Goal: Task Accomplishment & Management: Complete application form

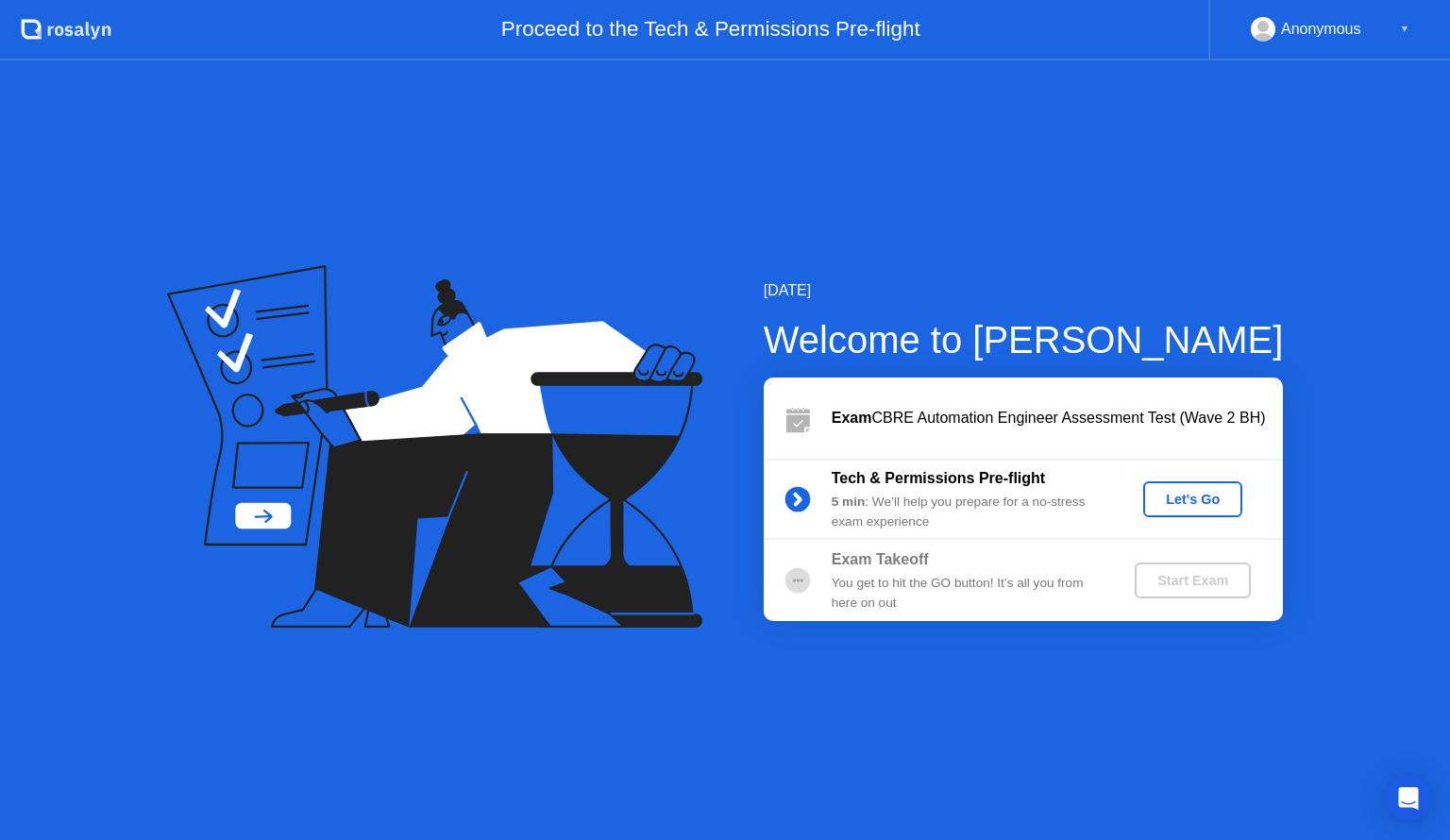
click at [1172, 492] on div "Let's Go" at bounding box center [1193, 499] width 84 height 16
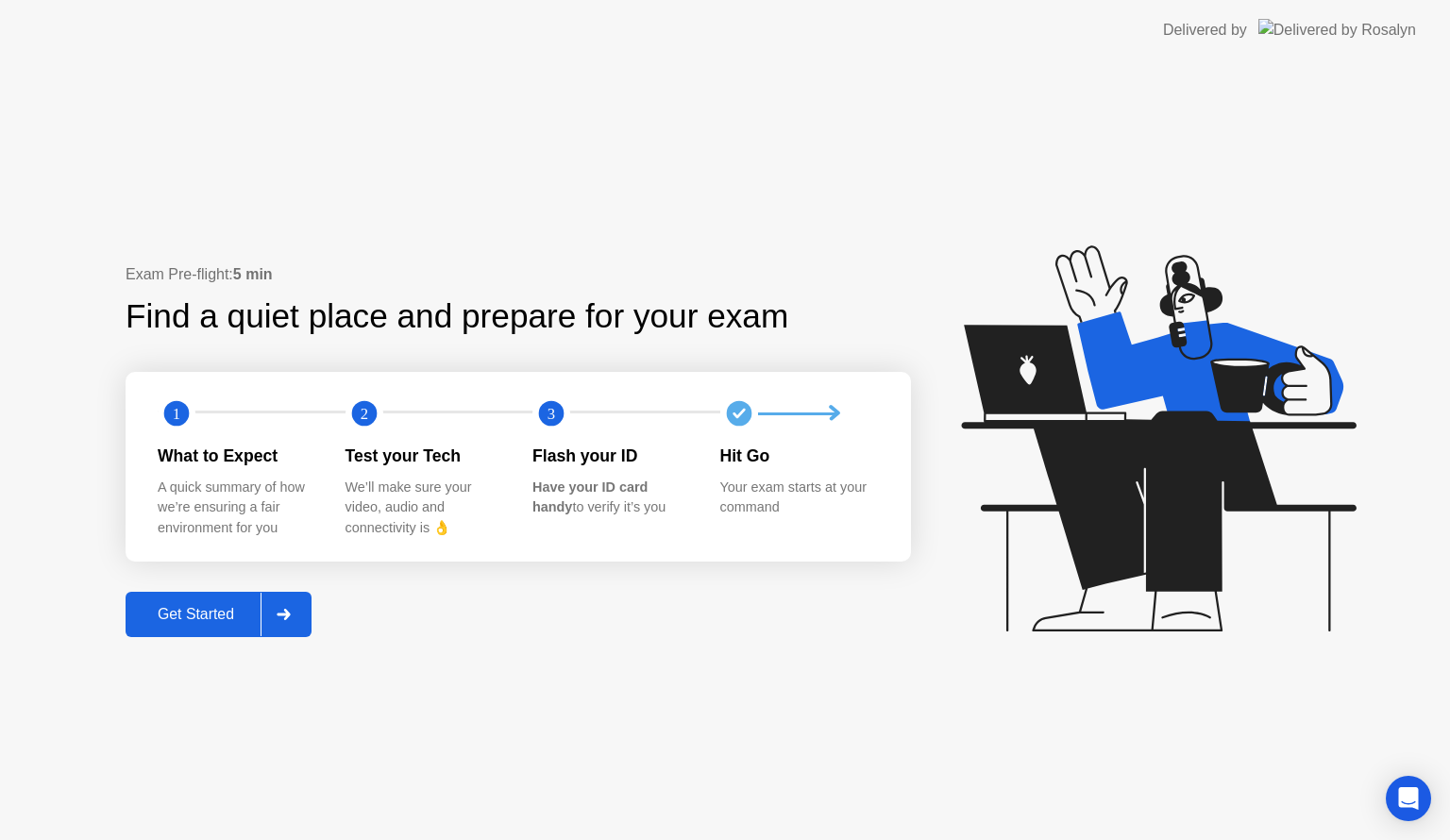
click at [293, 623] on div at bounding box center [283, 614] width 46 height 44
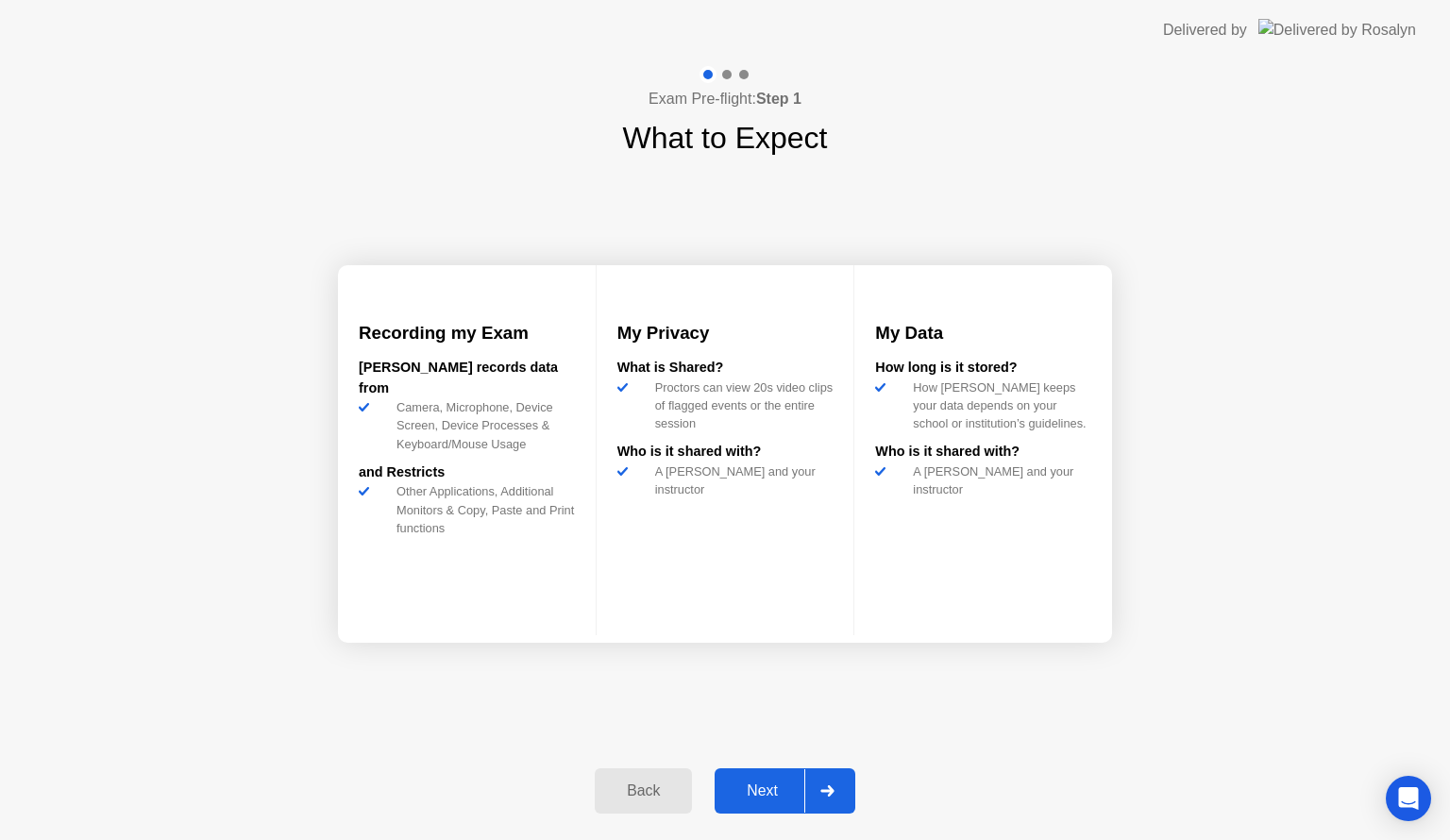
click at [828, 780] on div at bounding box center [827, 790] width 46 height 44
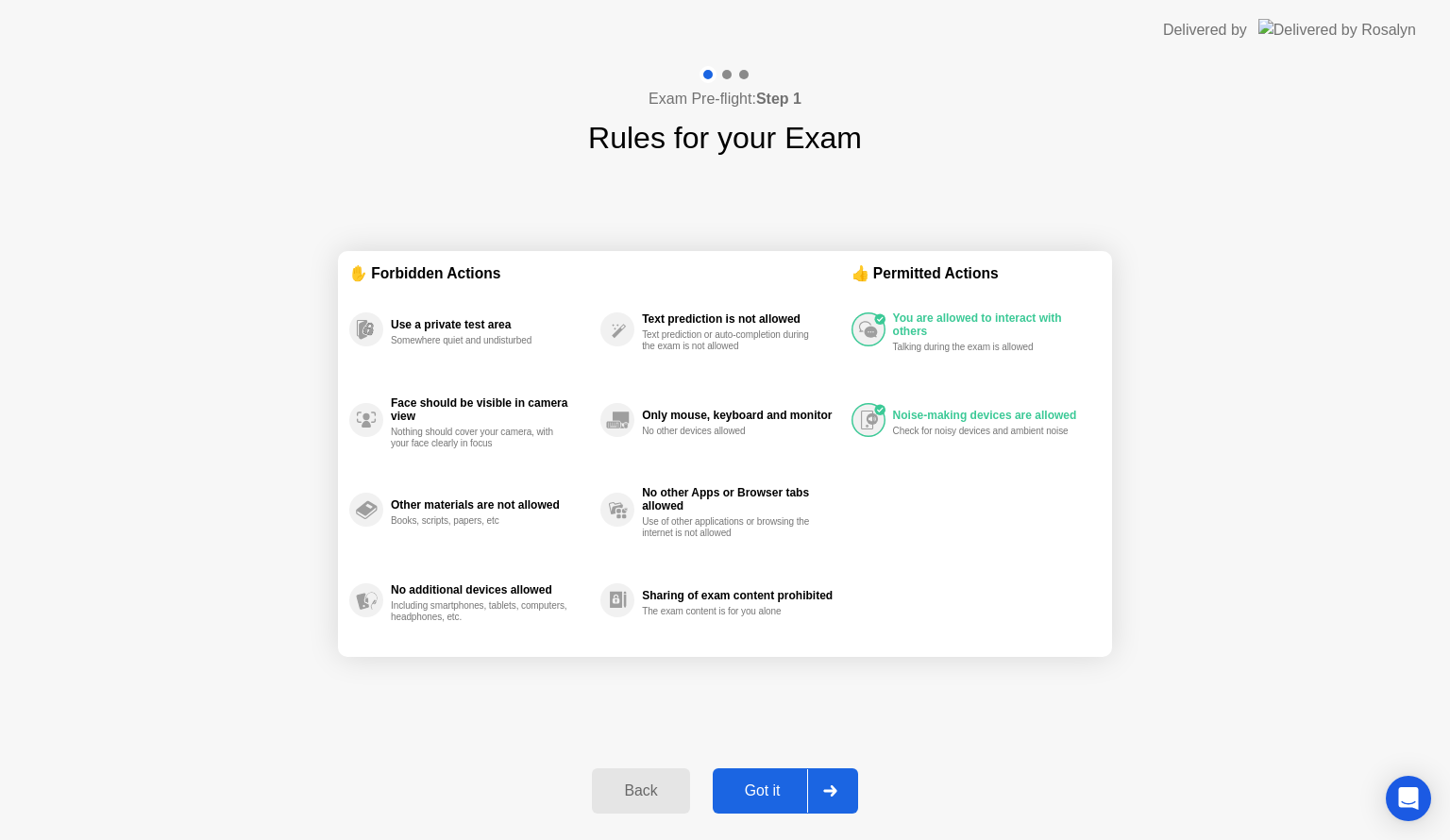
click at [827, 773] on div at bounding box center [830, 790] width 46 height 44
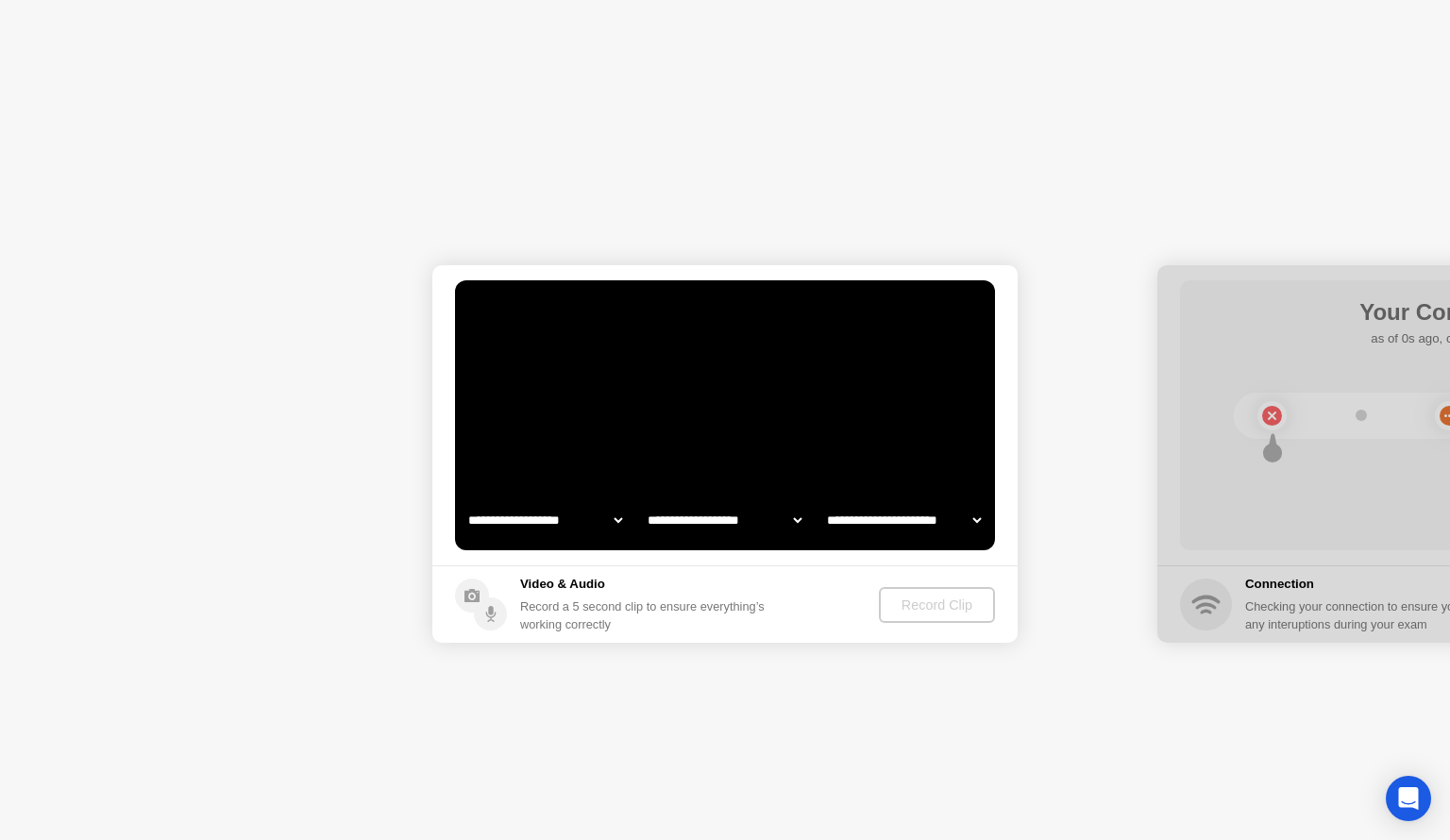
select select "**********"
select select "*******"
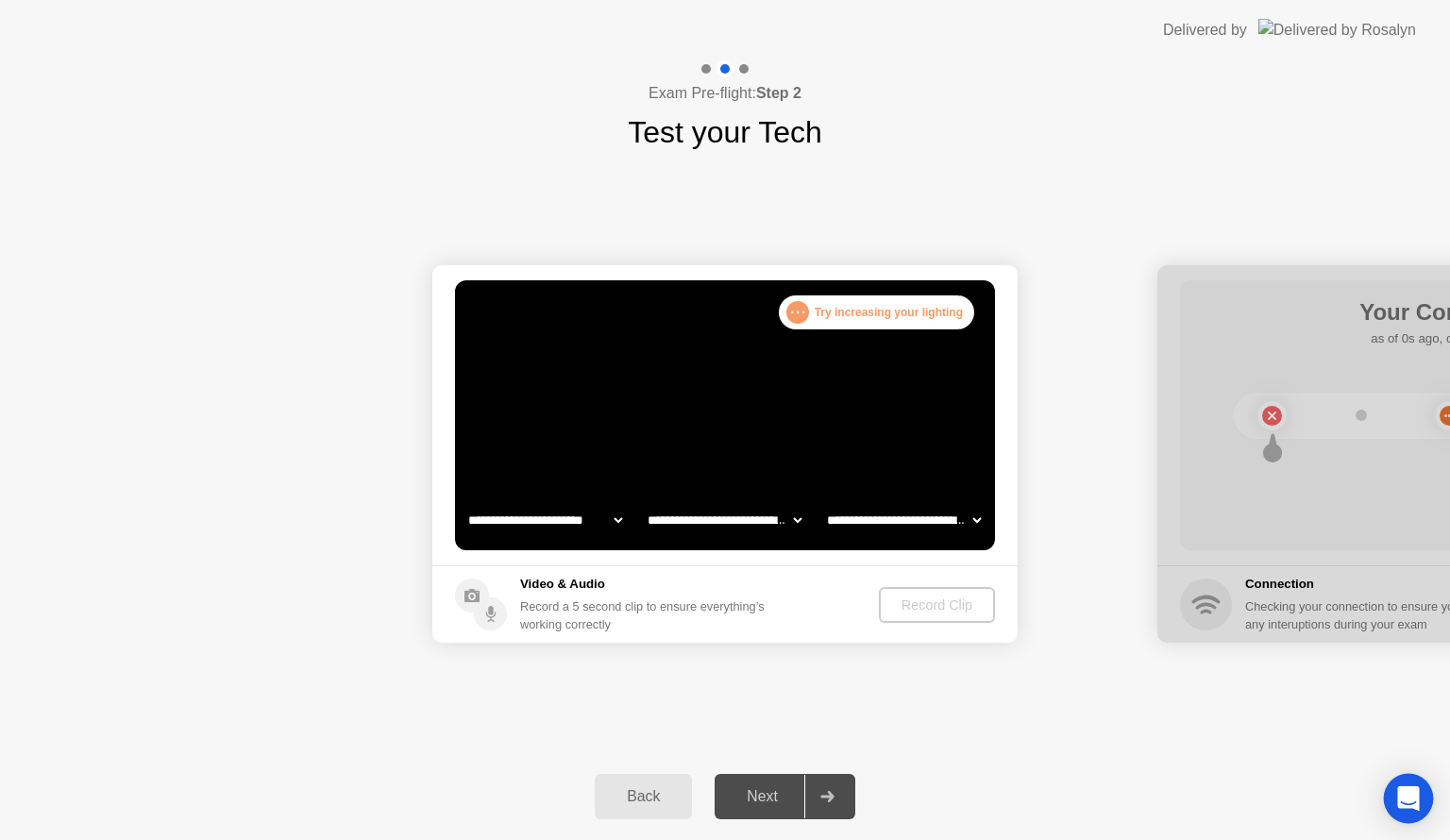
click at [1408, 796] on icon "Open Intercom Messenger" at bounding box center [1408, 798] width 21 height 24
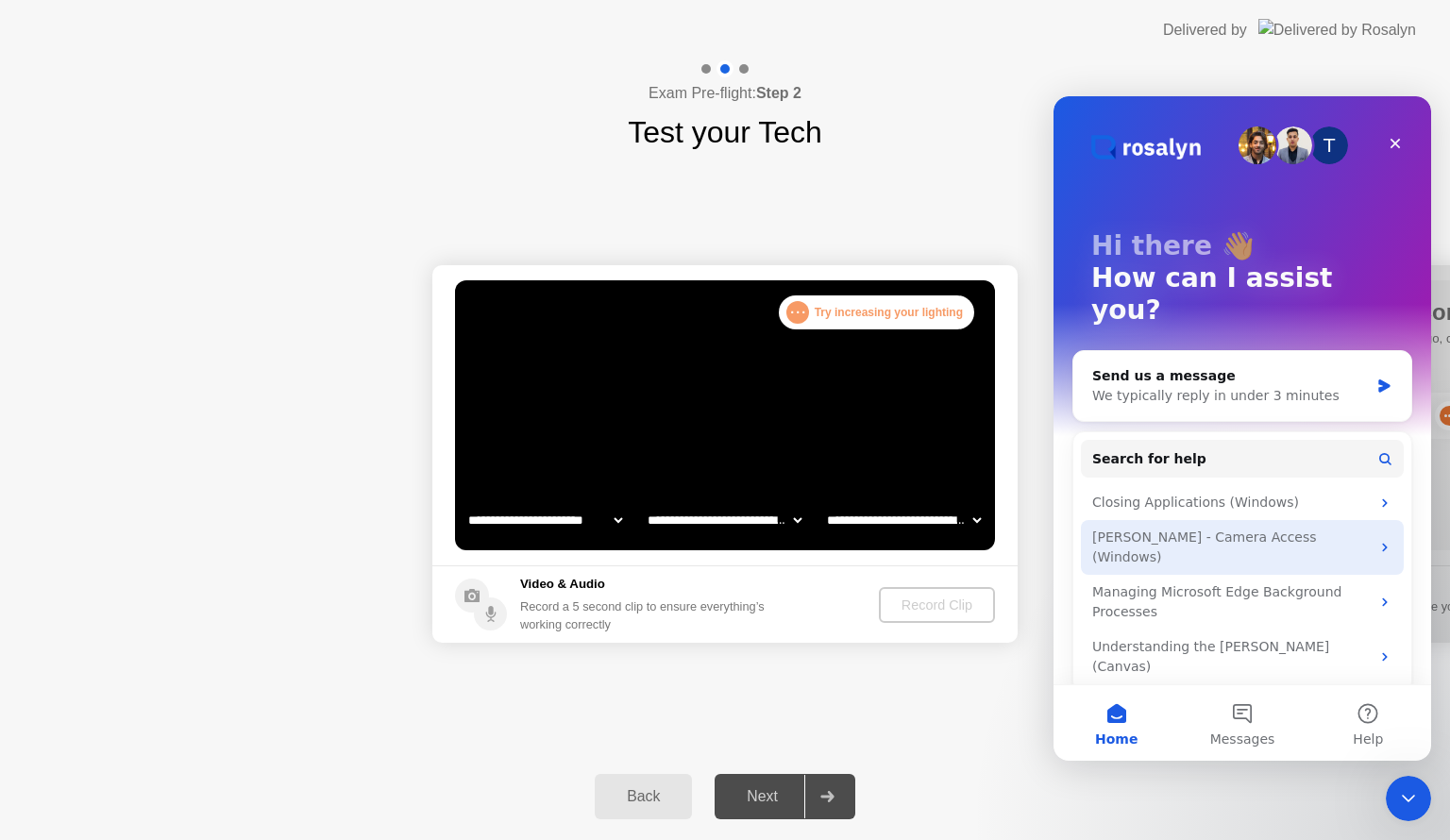
click at [1222, 528] on div "Rosalyn - Camera Access (Windows)" at bounding box center [1231, 547] width 278 height 40
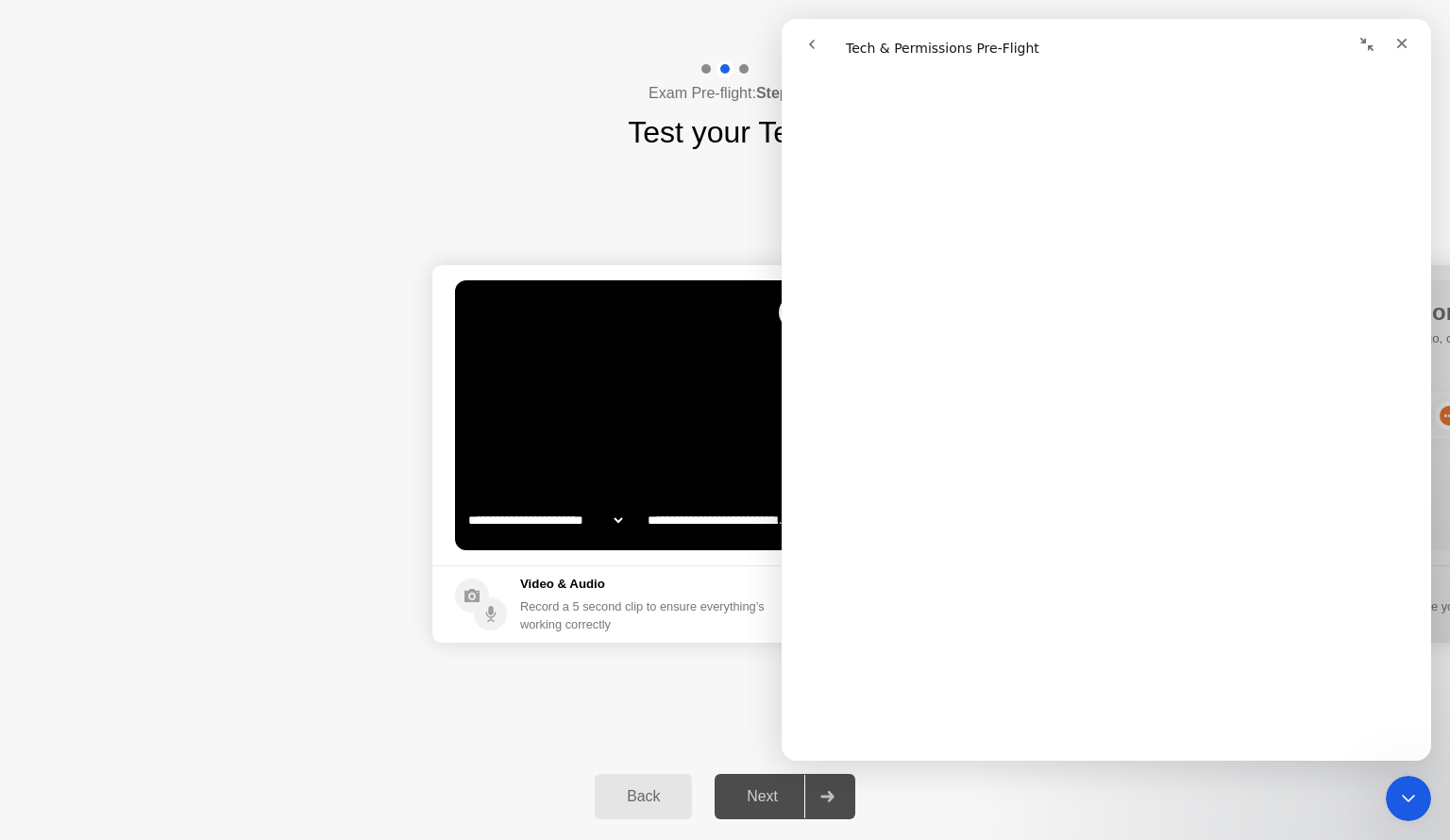
scroll to position [2908, 0]
click at [1409, 47] on icon "Close" at bounding box center [1402, 44] width 16 height 16
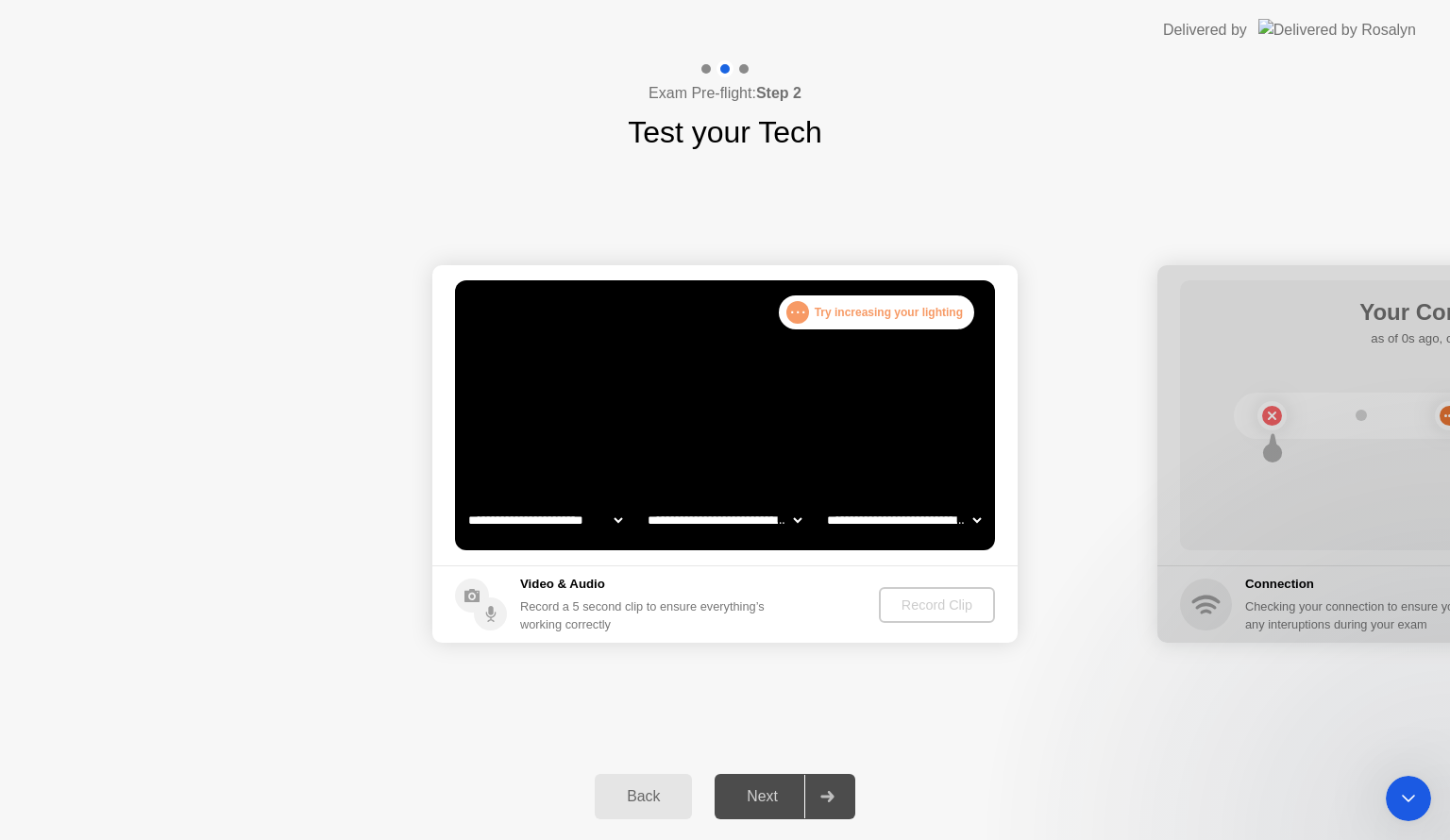
scroll to position [0, 0]
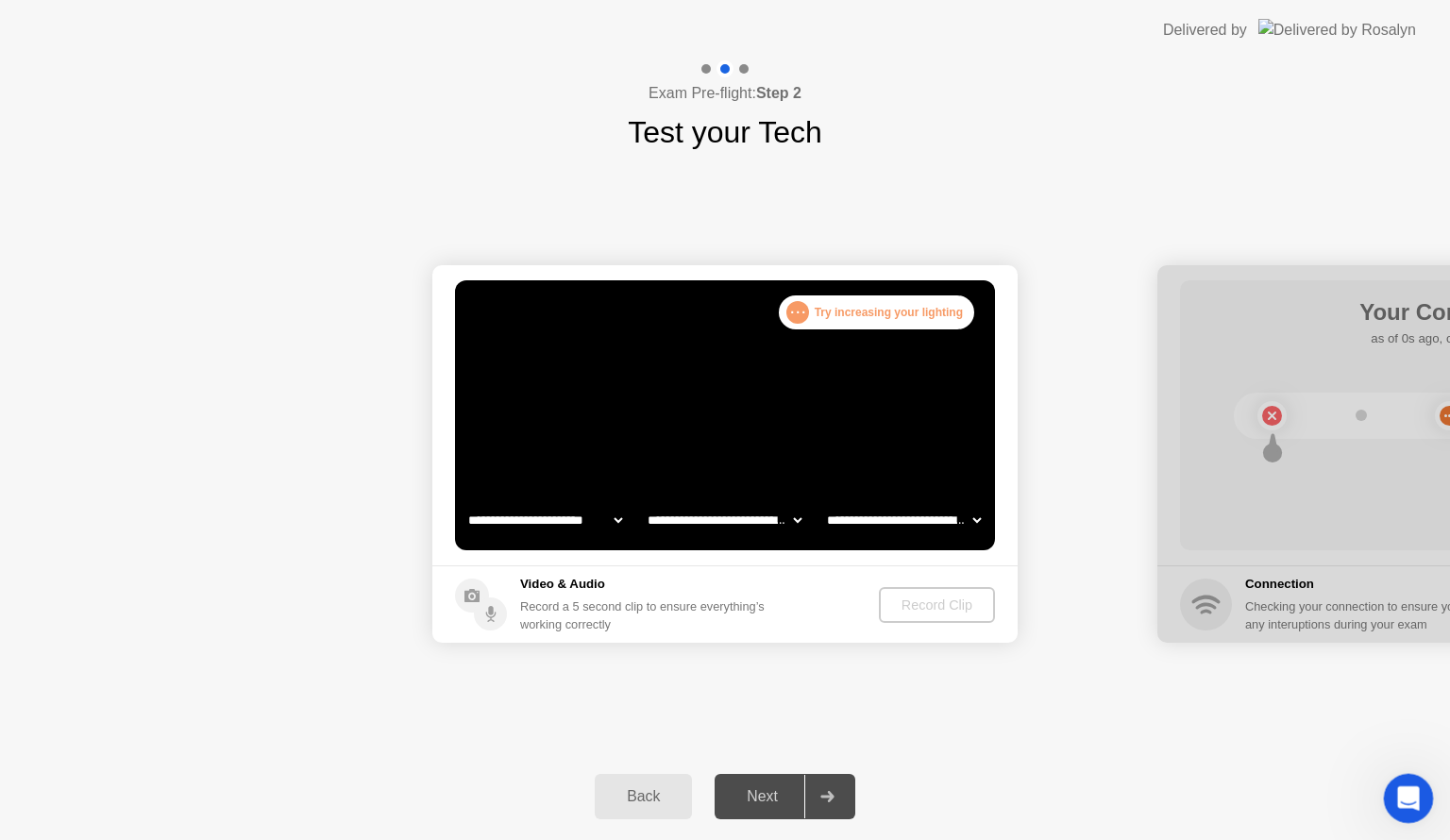
click at [1384, 793] on div "Open Intercom Messenger" at bounding box center [1406, 795] width 62 height 62
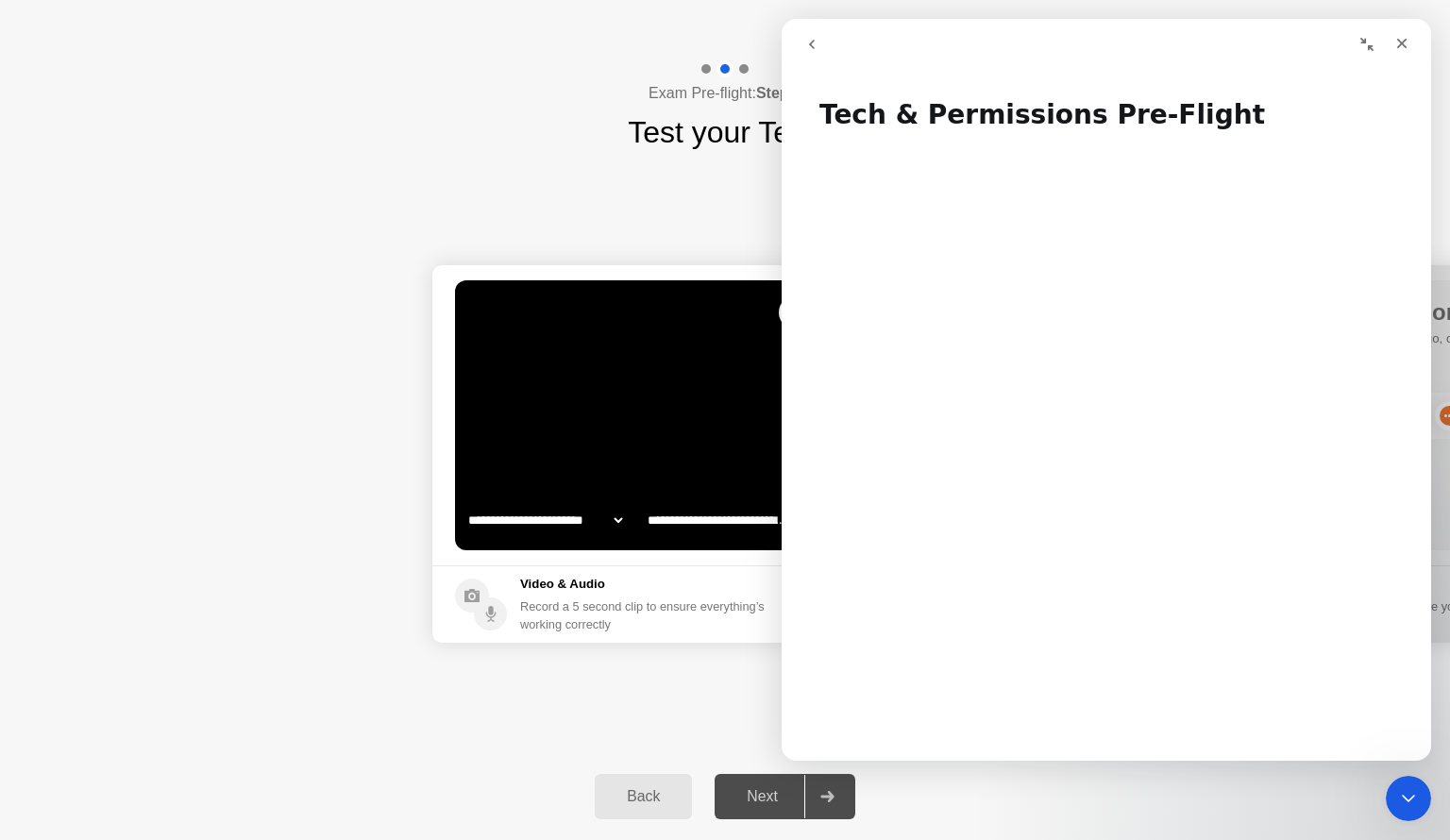
click at [808, 45] on icon "go back" at bounding box center [812, 45] width 16 height 16
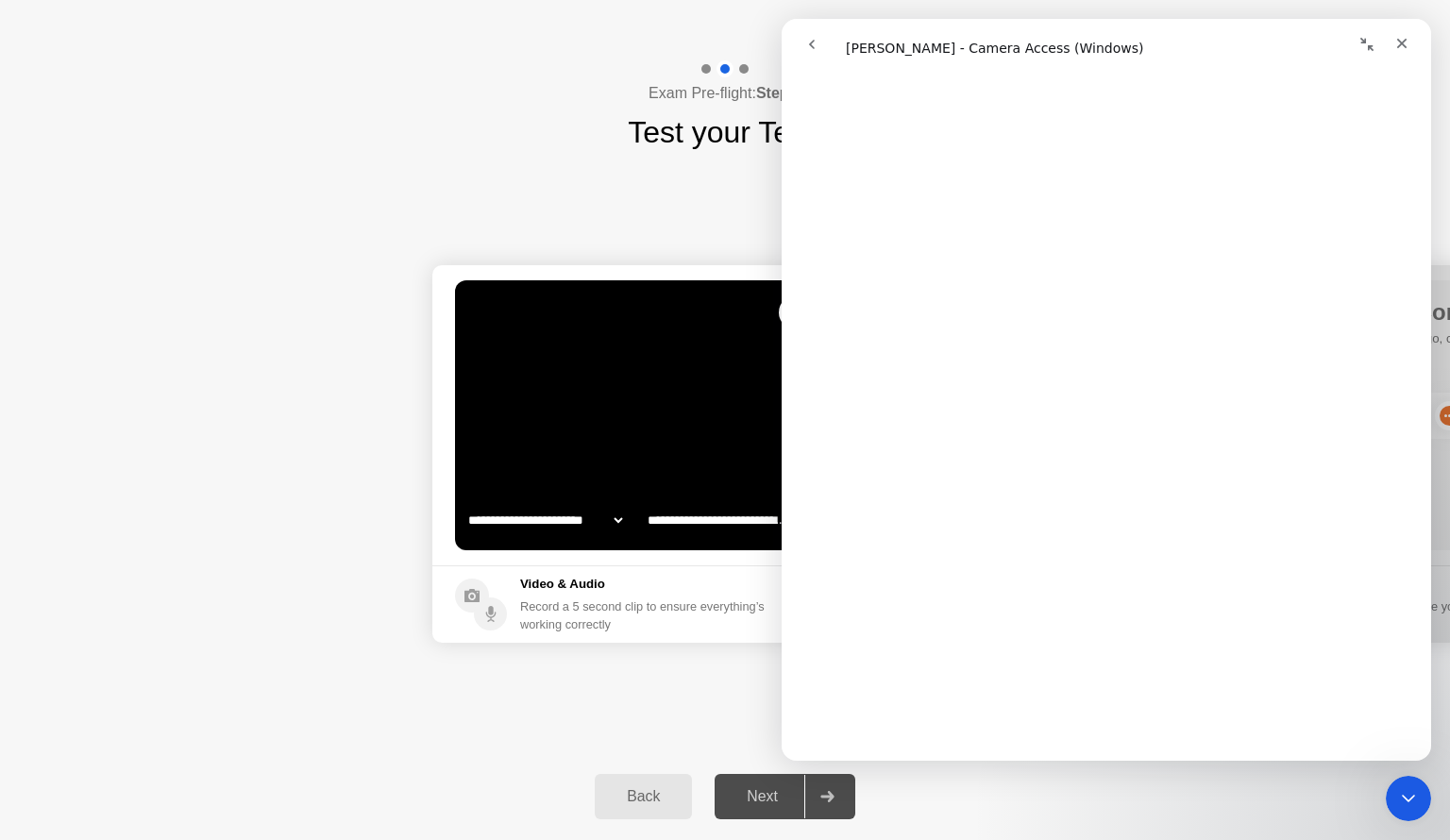
scroll to position [1169, 0]
click at [483, 151] on div "Exam Pre-flight: Step 2 Test your Tech" at bounding box center [725, 107] width 1450 height 94
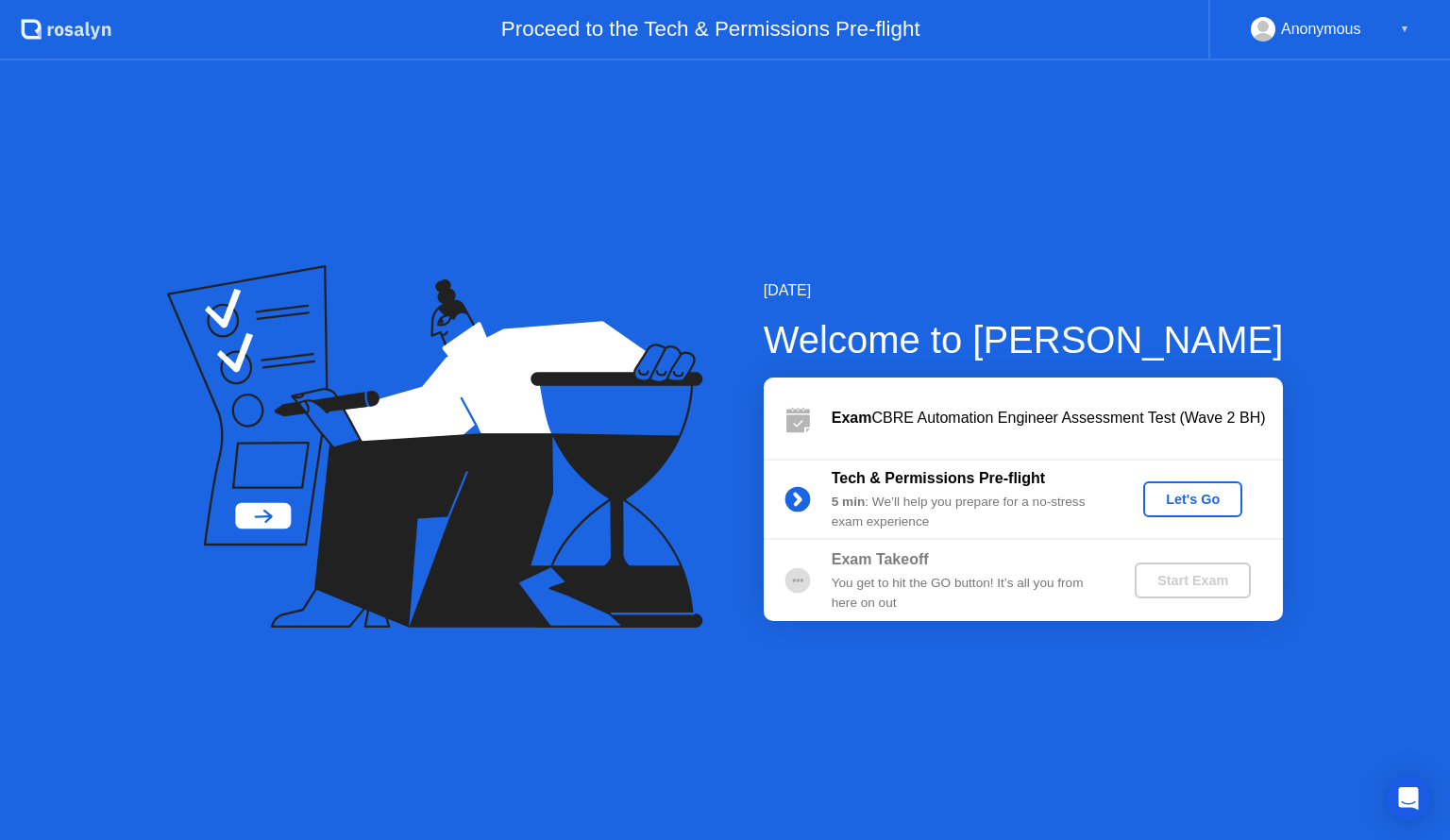
click at [1209, 498] on div "Let's Go" at bounding box center [1193, 499] width 84 height 16
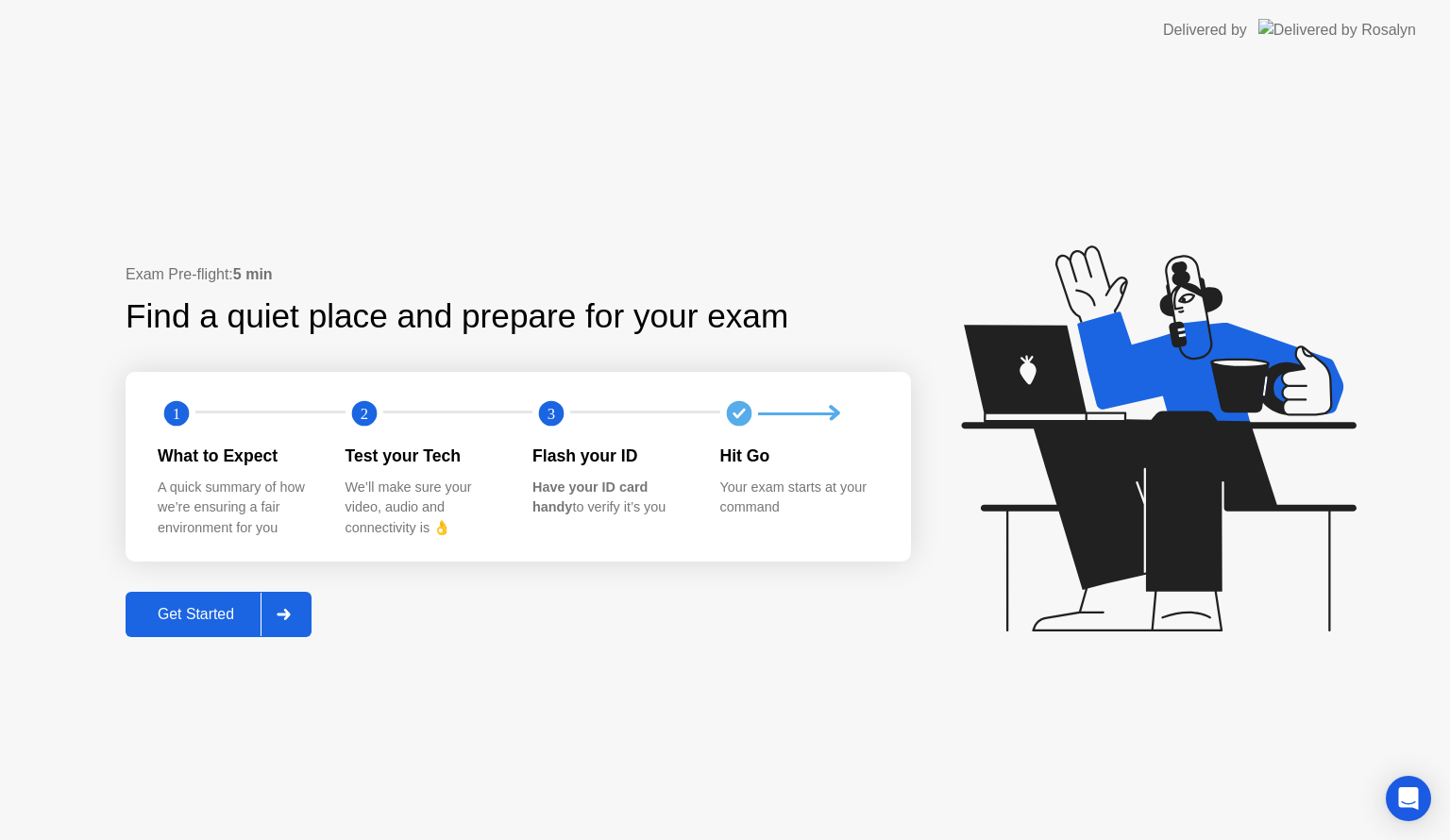
click at [287, 610] on icon at bounding box center [283, 614] width 15 height 12
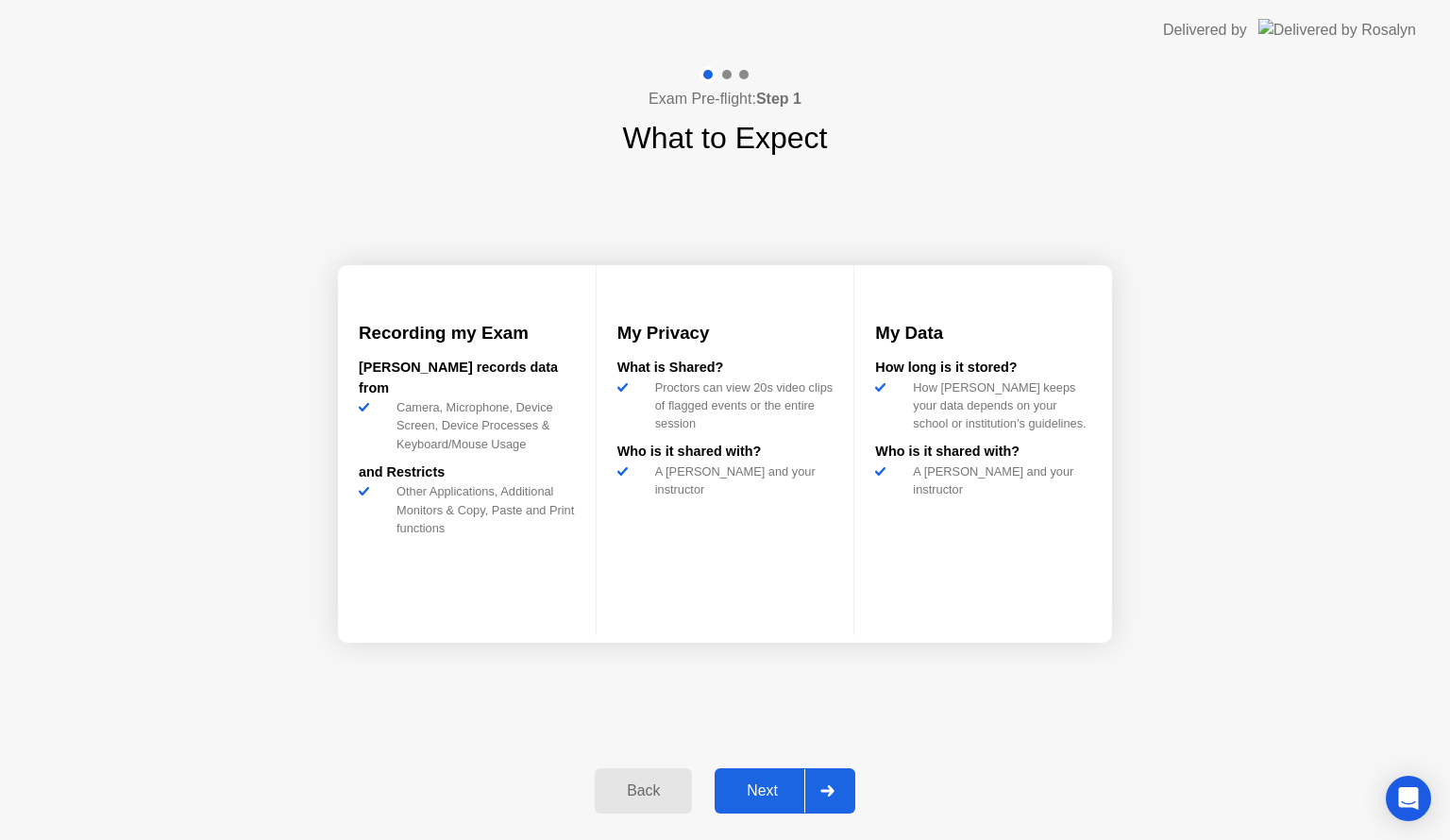
click at [827, 791] on icon at bounding box center [828, 791] width 14 height 12
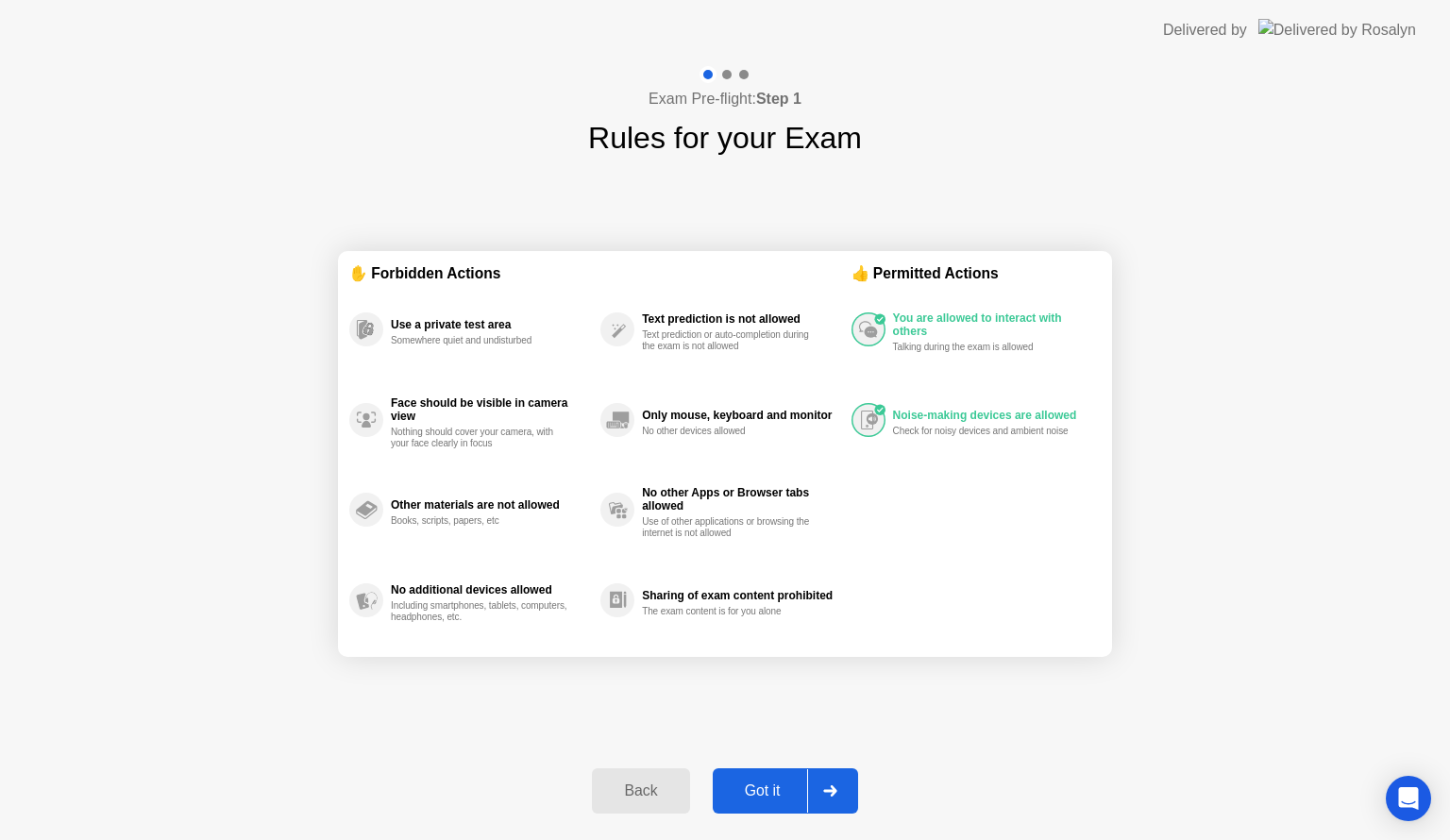
click at [833, 794] on icon at bounding box center [831, 791] width 14 height 12
select select "**********"
select select "*******"
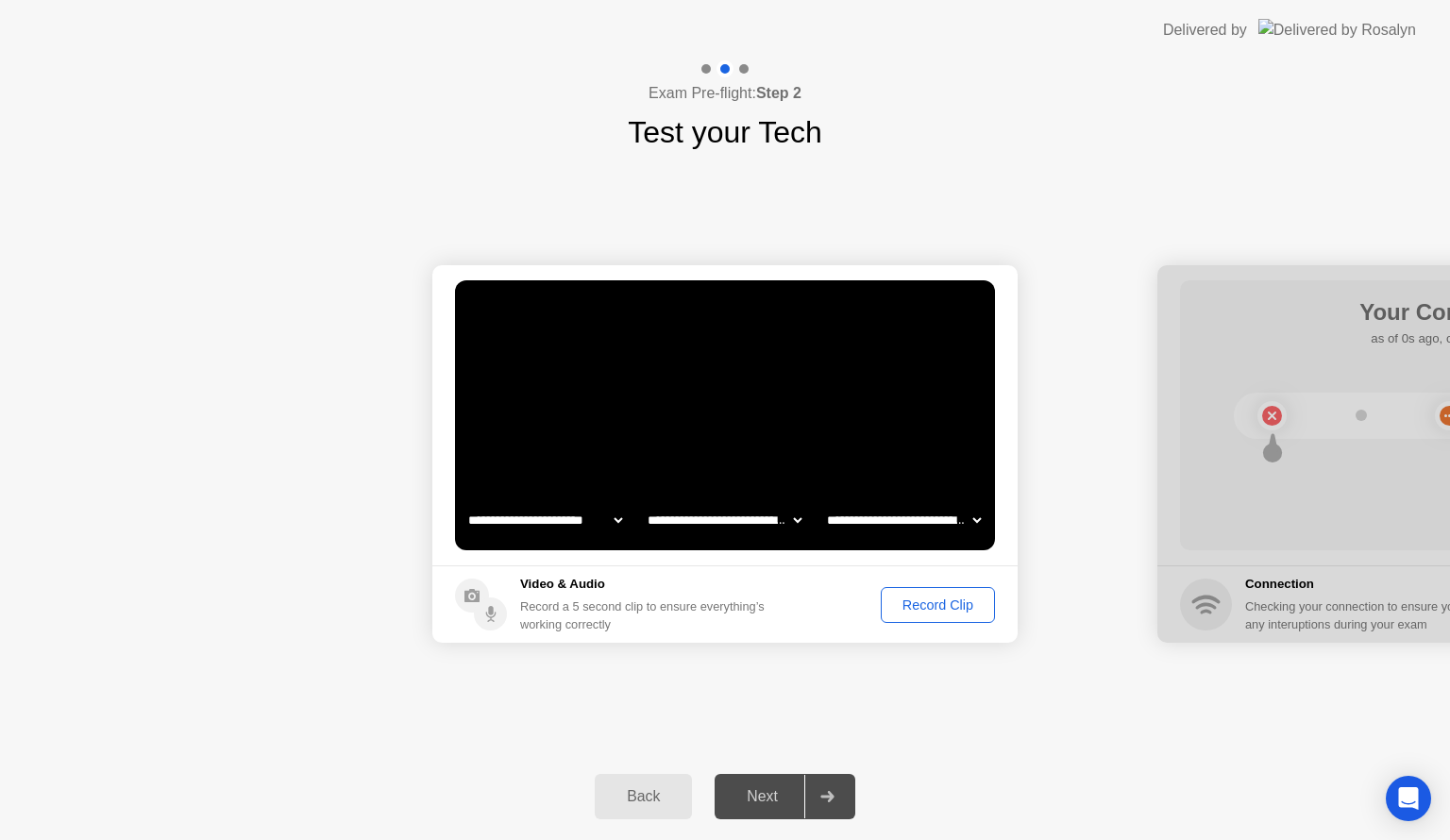
click at [939, 610] on div "Record Clip" at bounding box center [939, 605] width 101 height 16
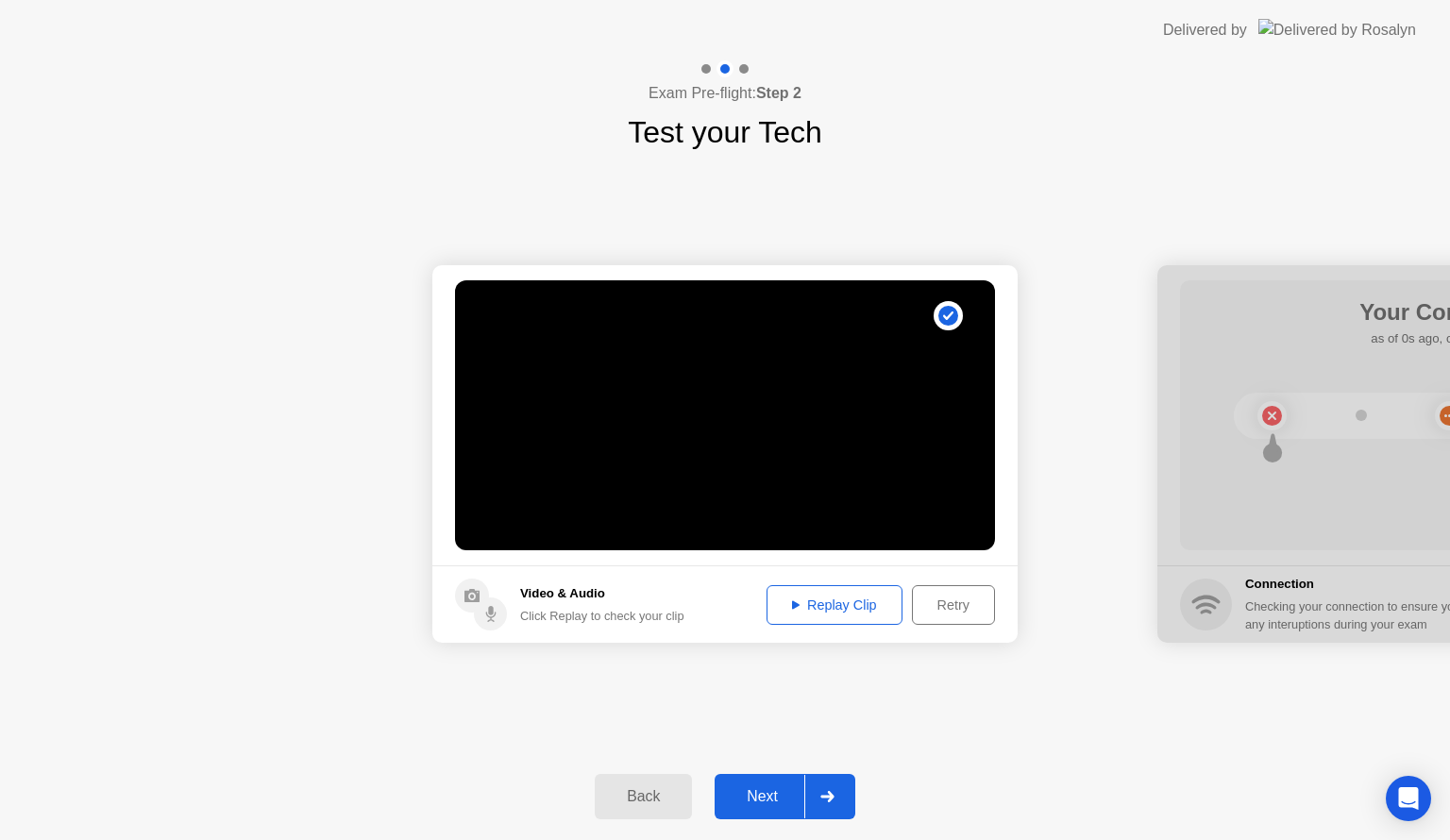
click at [812, 603] on div "Replay Clip" at bounding box center [835, 605] width 123 height 16
click at [794, 605] on icon at bounding box center [797, 604] width 8 height 9
click at [799, 603] on div "Replay Clip" at bounding box center [835, 605] width 123 height 16
click at [821, 603] on div "Replay Clip" at bounding box center [835, 605] width 123 height 16
click at [948, 606] on div "Retry" at bounding box center [954, 605] width 70 height 16
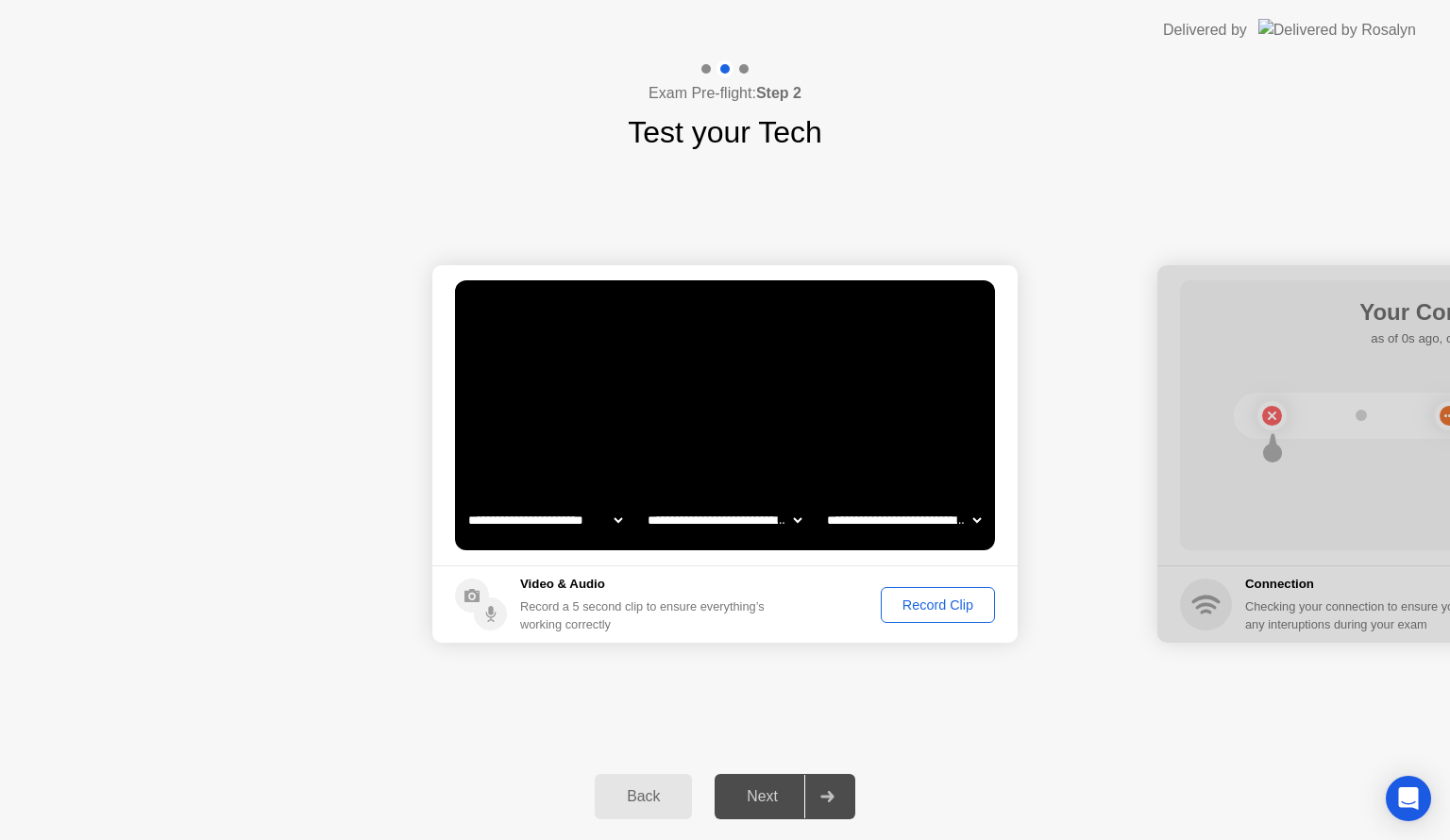
click at [943, 611] on div "Record Clip" at bounding box center [939, 605] width 101 height 16
click at [904, 607] on div "Record Clip" at bounding box center [939, 605] width 101 height 16
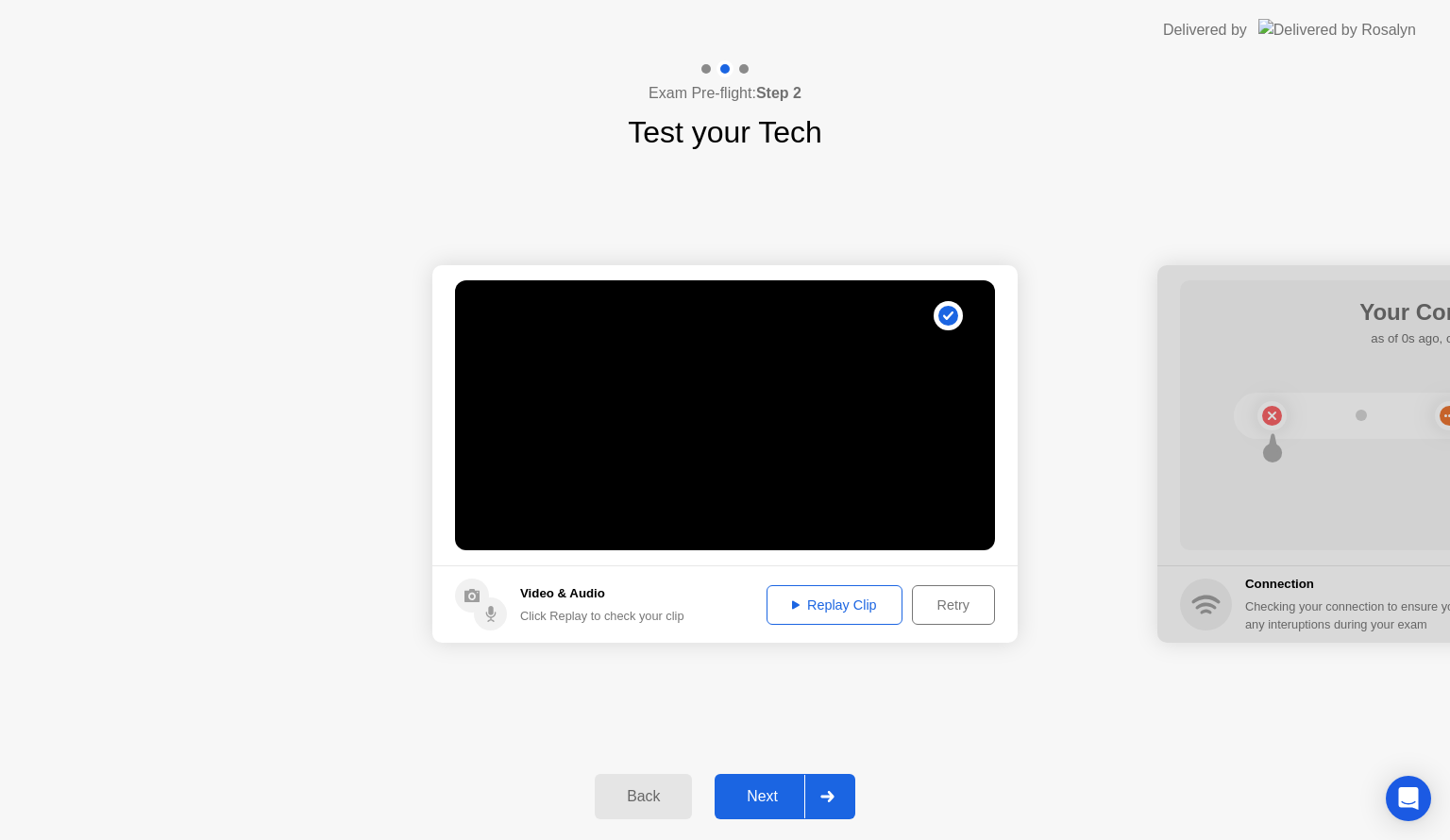
click at [846, 612] on div "Replay Clip" at bounding box center [835, 605] width 123 height 16
click at [833, 609] on div "Replay Clip" at bounding box center [835, 605] width 123 height 16
click at [838, 799] on div at bounding box center [827, 796] width 46 height 44
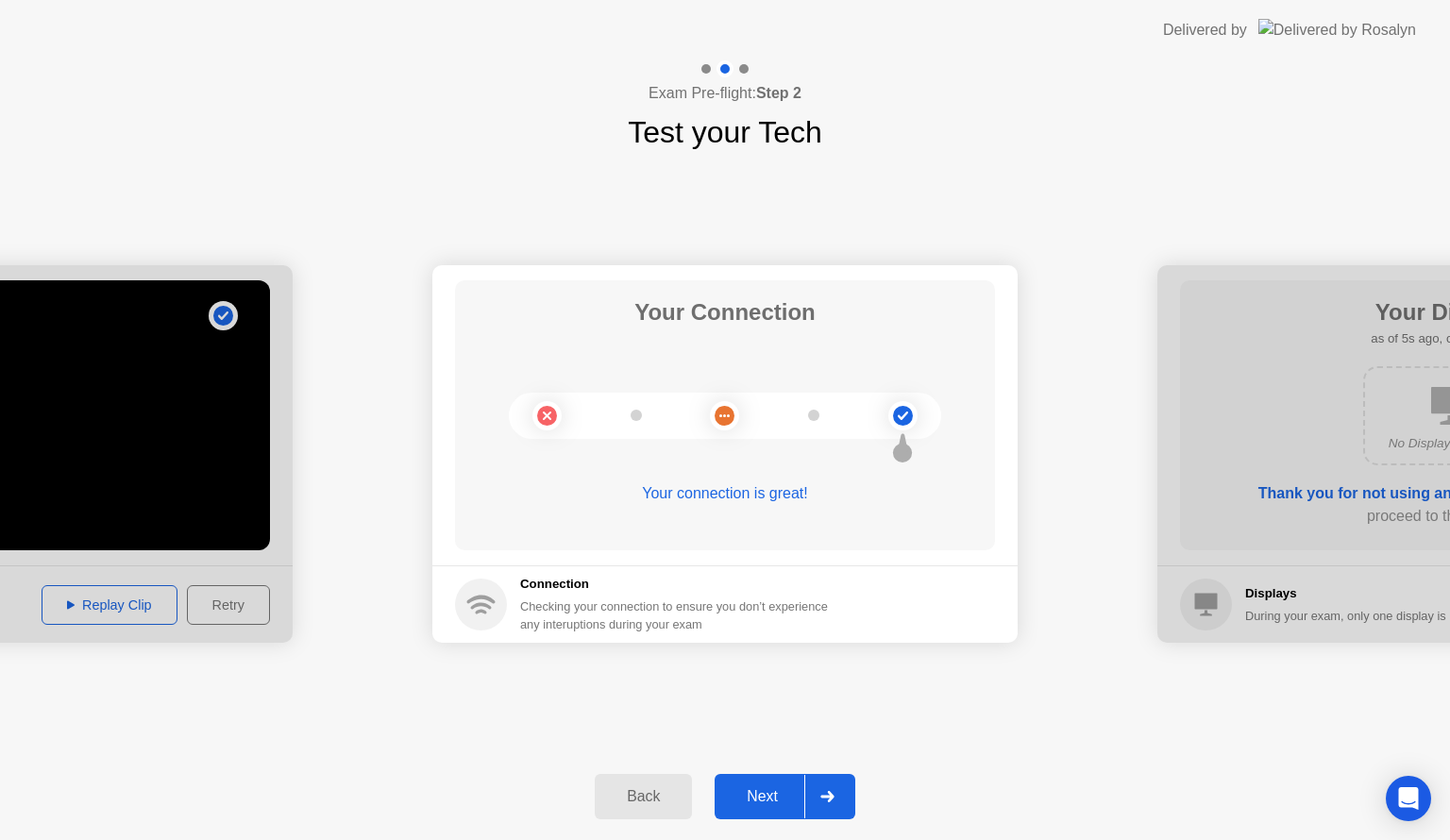
click at [835, 802] on div at bounding box center [827, 796] width 46 height 44
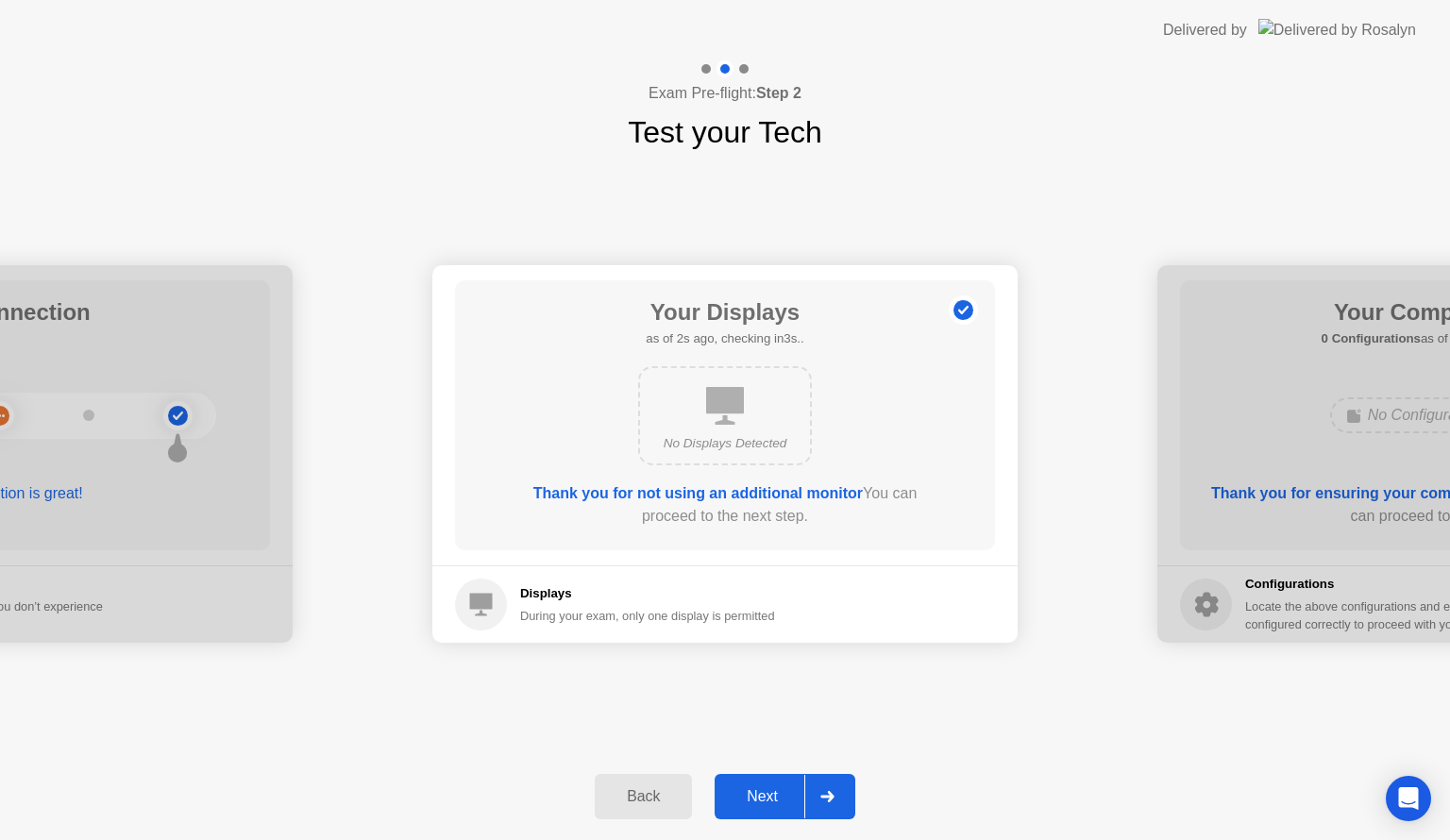
click at [835, 791] on icon at bounding box center [828, 797] width 15 height 12
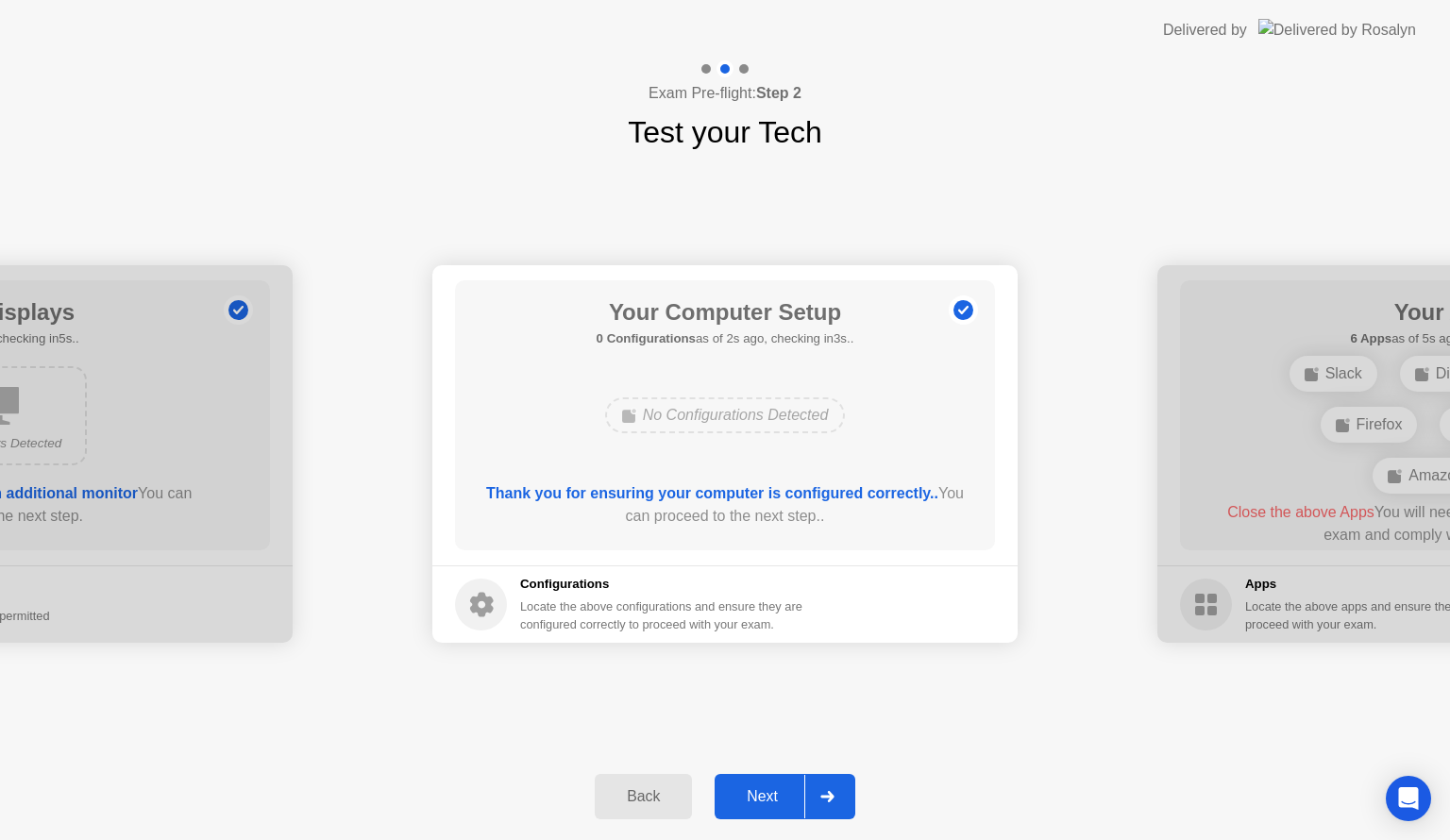
click at [832, 792] on icon at bounding box center [828, 797] width 15 height 12
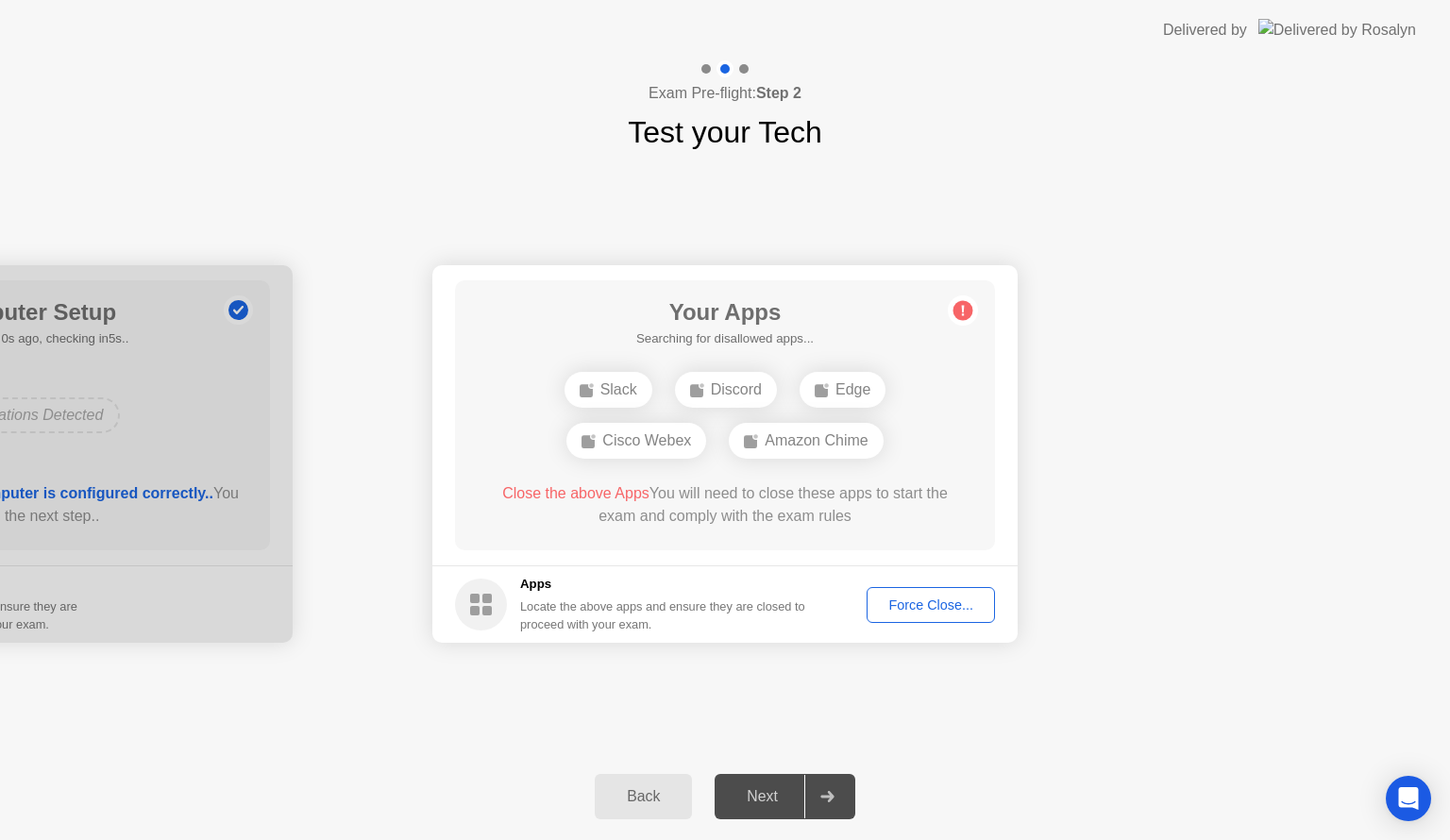
click at [931, 607] on div "Force Close..." at bounding box center [931, 605] width 115 height 16
click at [932, 602] on div "Force Close..." at bounding box center [931, 605] width 115 height 16
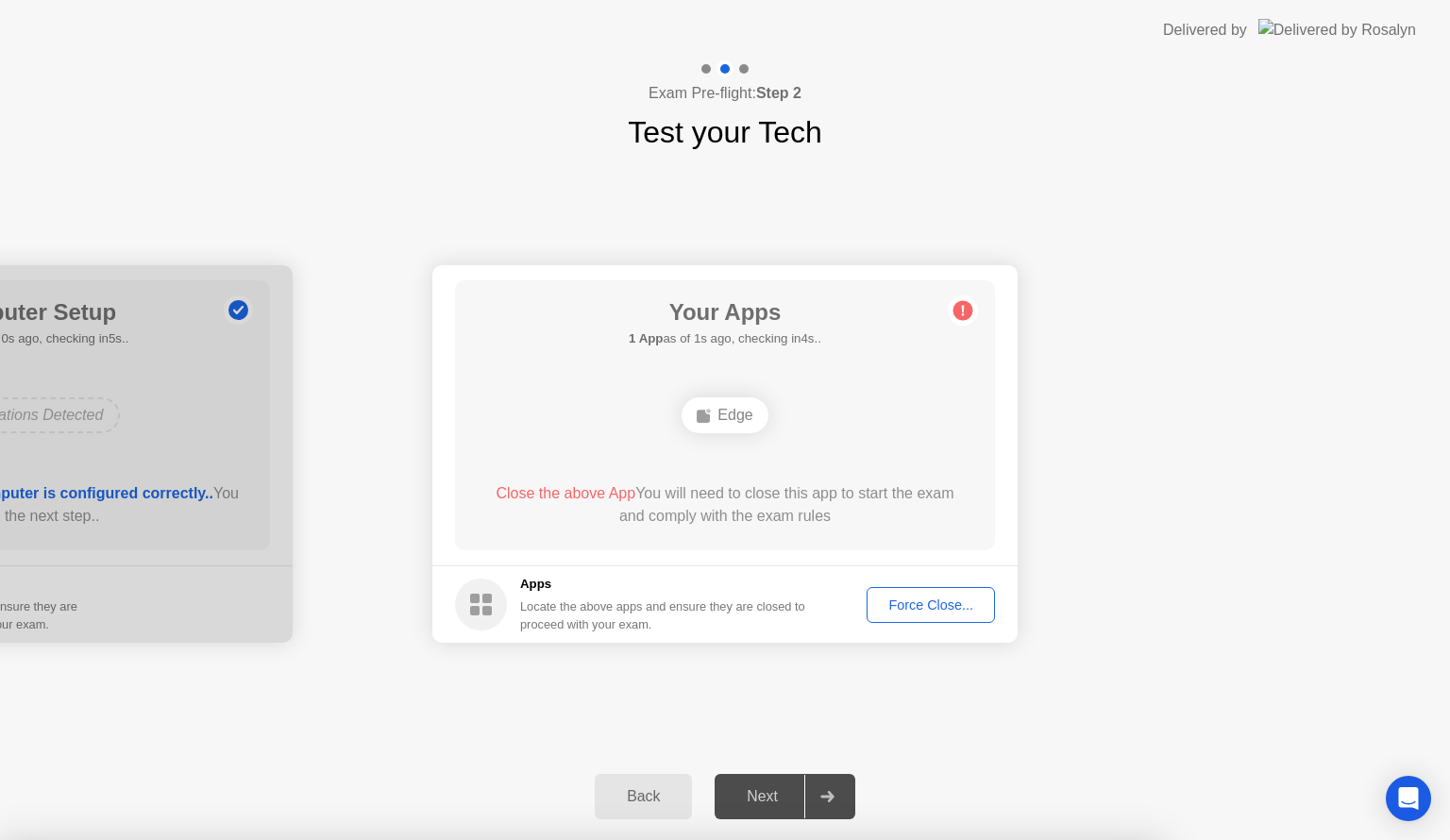
click at [909, 607] on div "Force Close..." at bounding box center [931, 605] width 115 height 16
click at [923, 603] on div "Force Close..." at bounding box center [931, 605] width 115 height 16
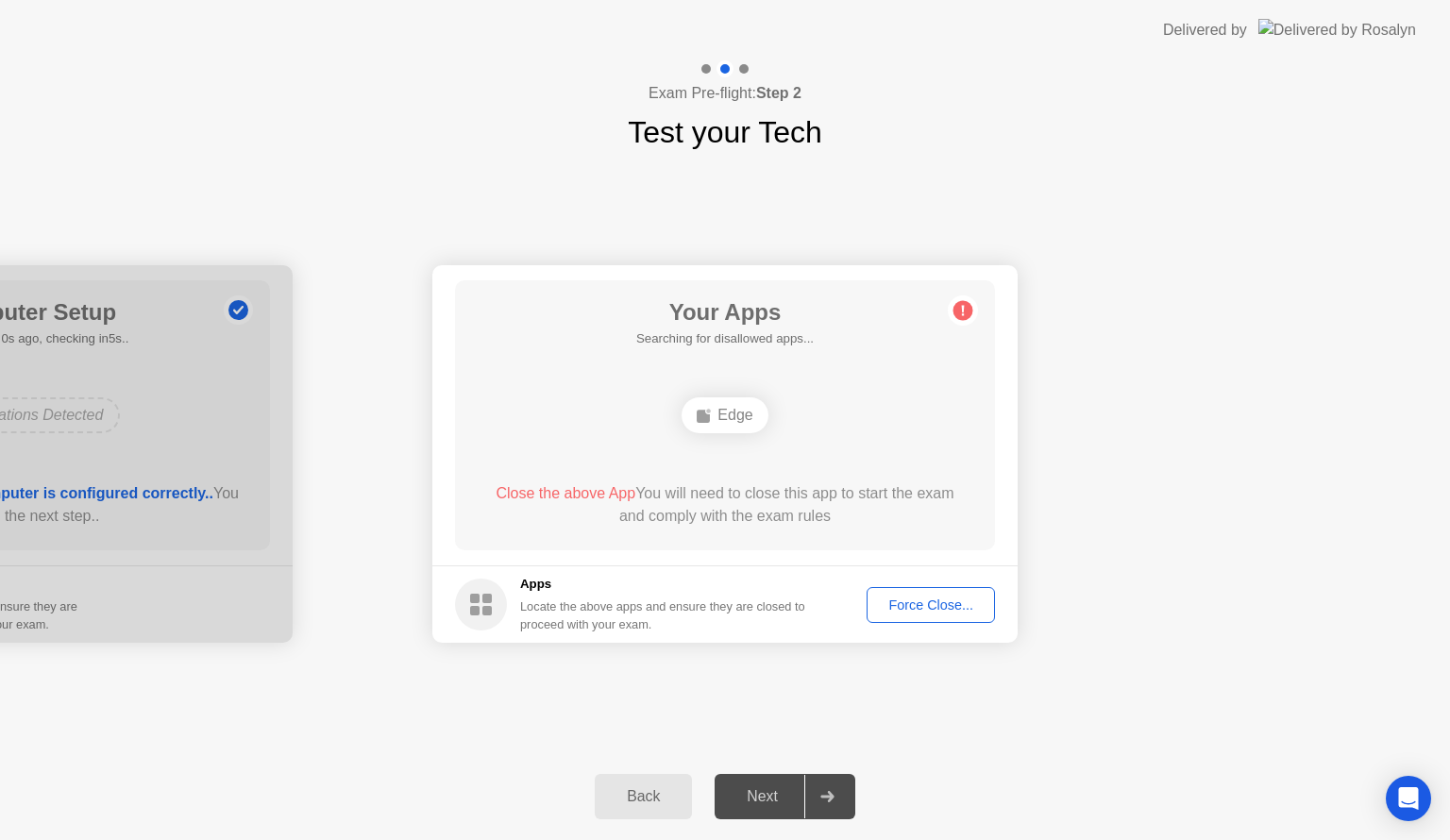
click at [940, 606] on div "Force Close..." at bounding box center [931, 605] width 115 height 16
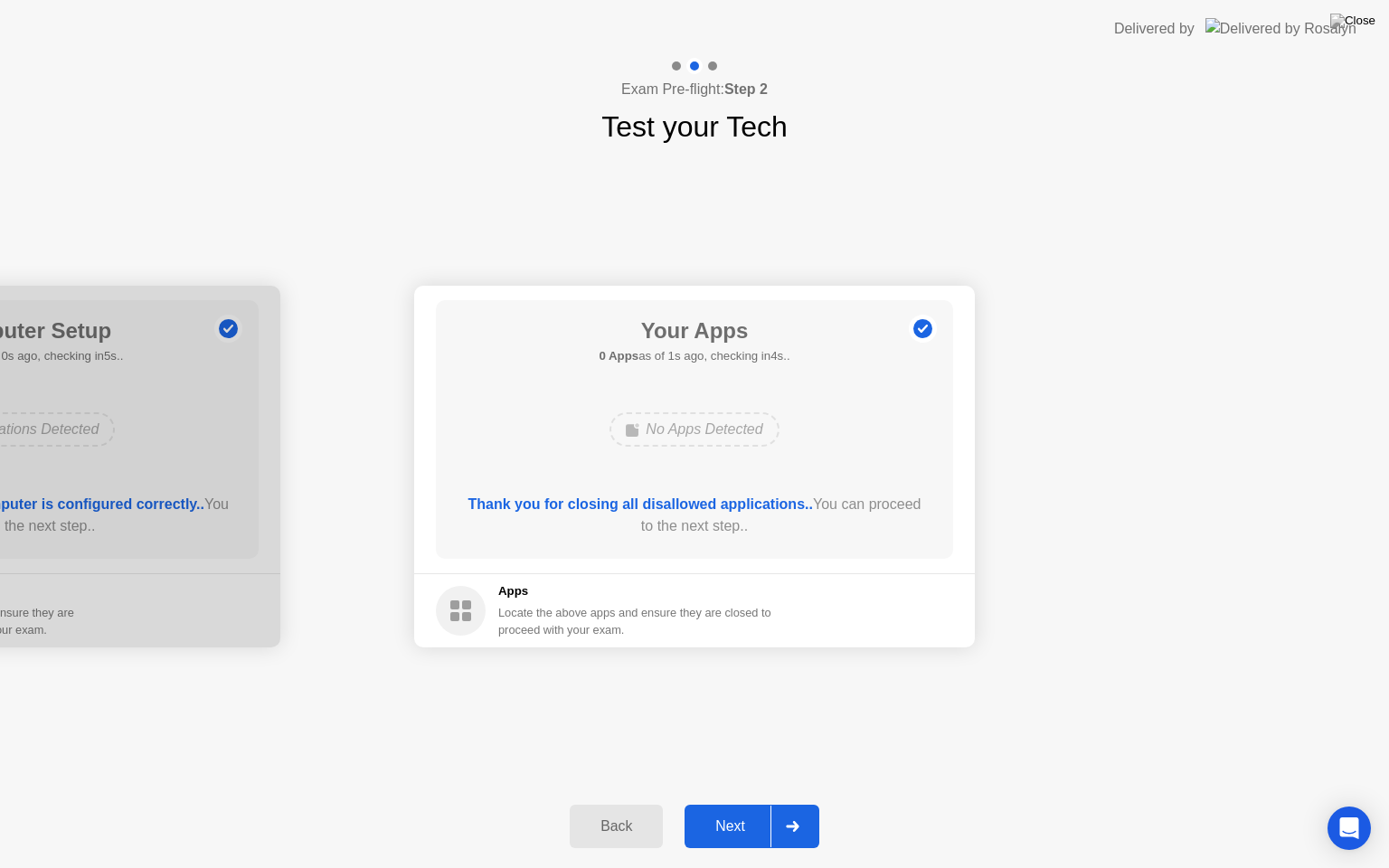
click at [790, 804] on div at bounding box center [792, 826] width 44 height 42
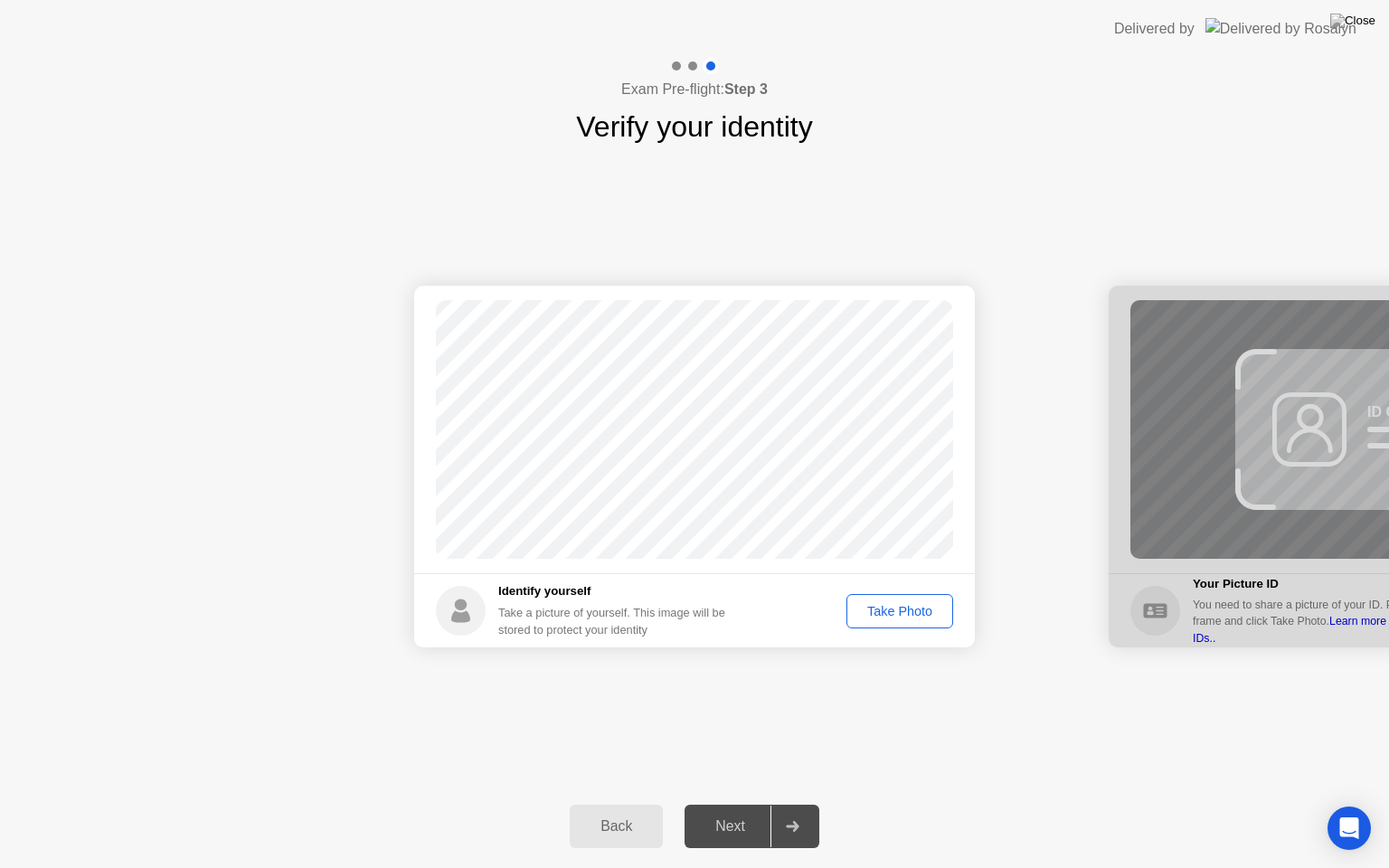
click at [910, 613] on div "Take Photo" at bounding box center [899, 612] width 94 height 15
click at [808, 804] on div at bounding box center [792, 826] width 44 height 42
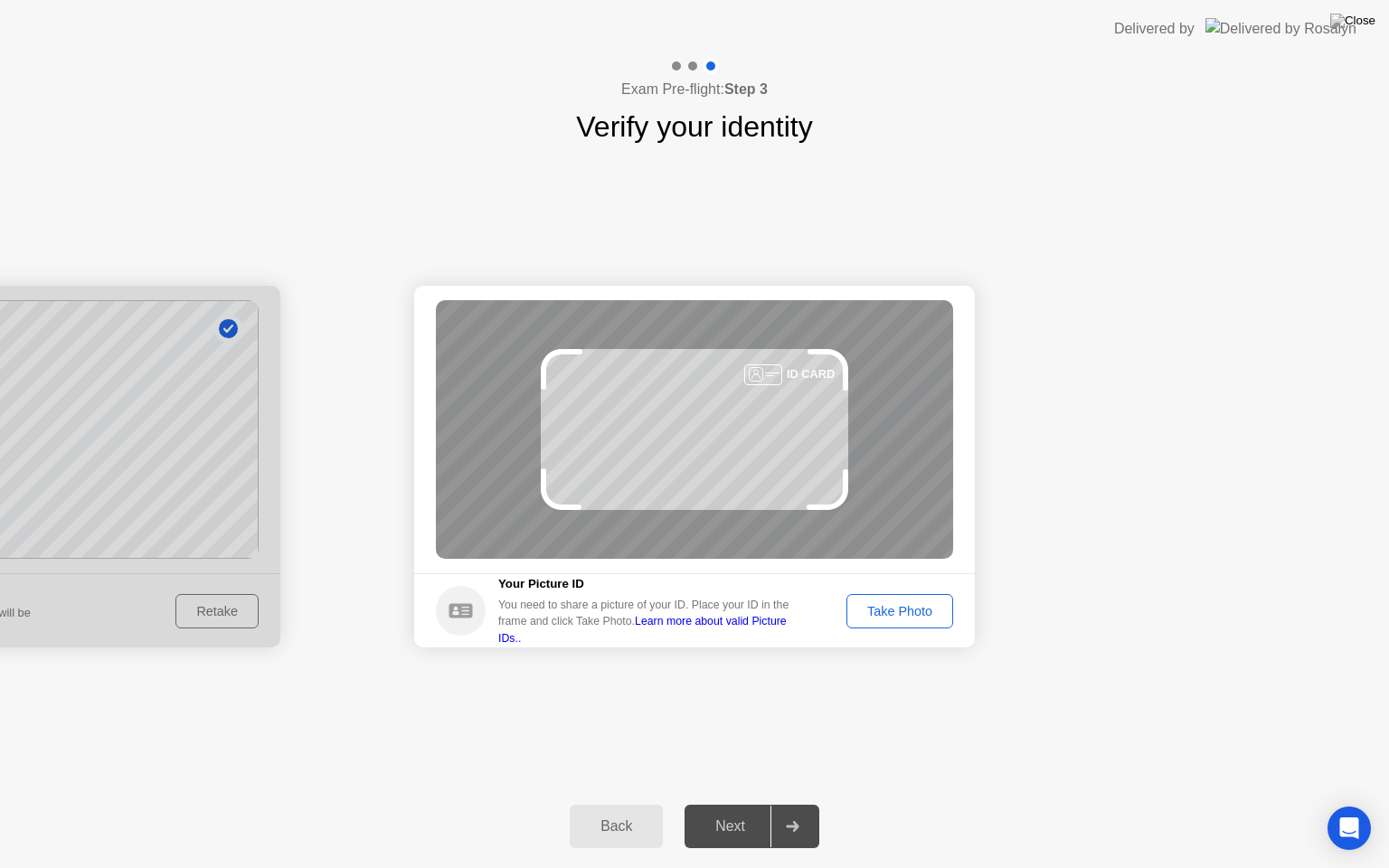
click at [909, 611] on div "Take Photo" at bounding box center [899, 612] width 94 height 15
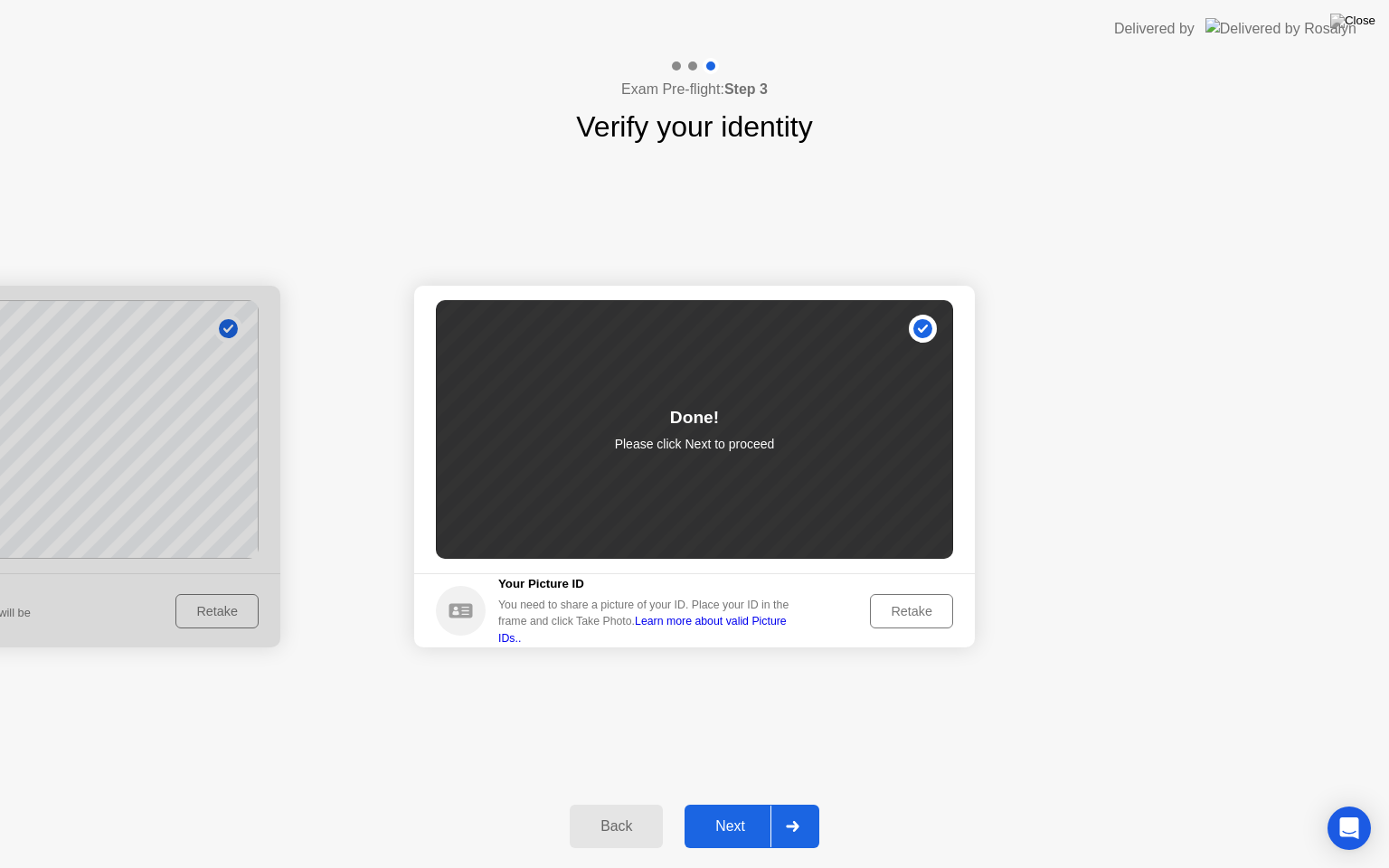
click at [807, 804] on div at bounding box center [792, 826] width 44 height 42
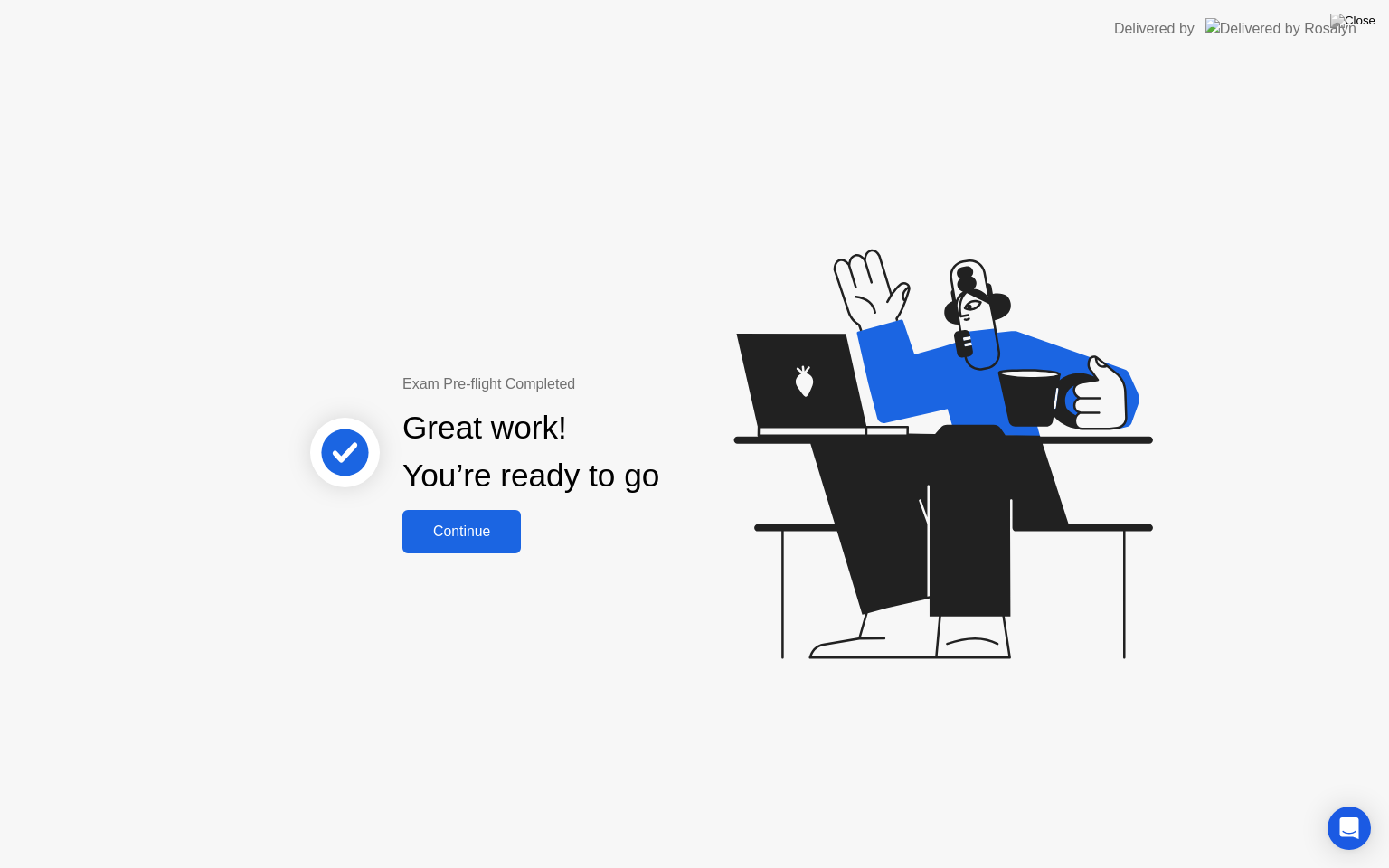
click at [503, 526] on div "Continue" at bounding box center [461, 530] width 107 height 16
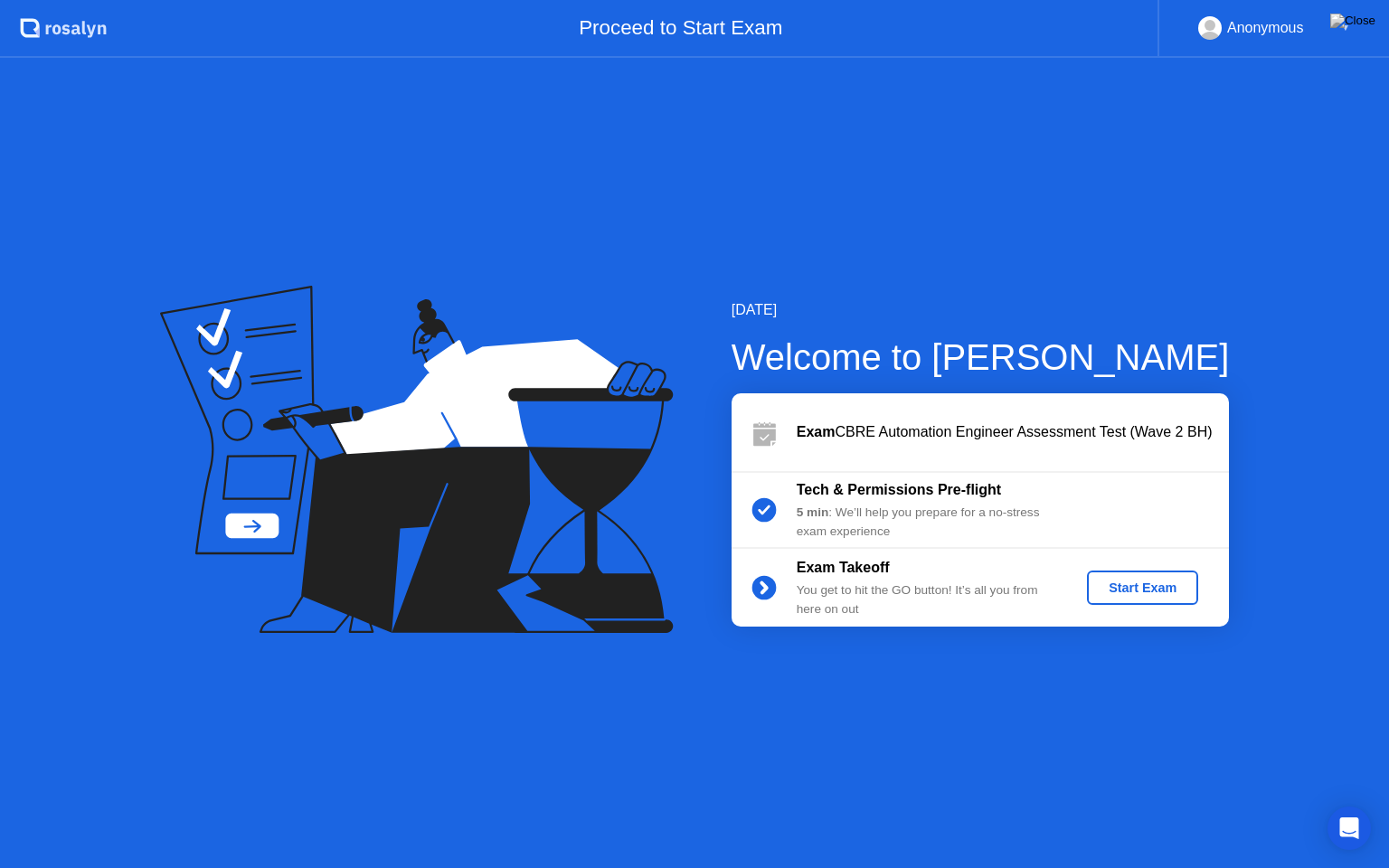
click at [1121, 591] on div "Start Exam" at bounding box center [1143, 588] width 97 height 15
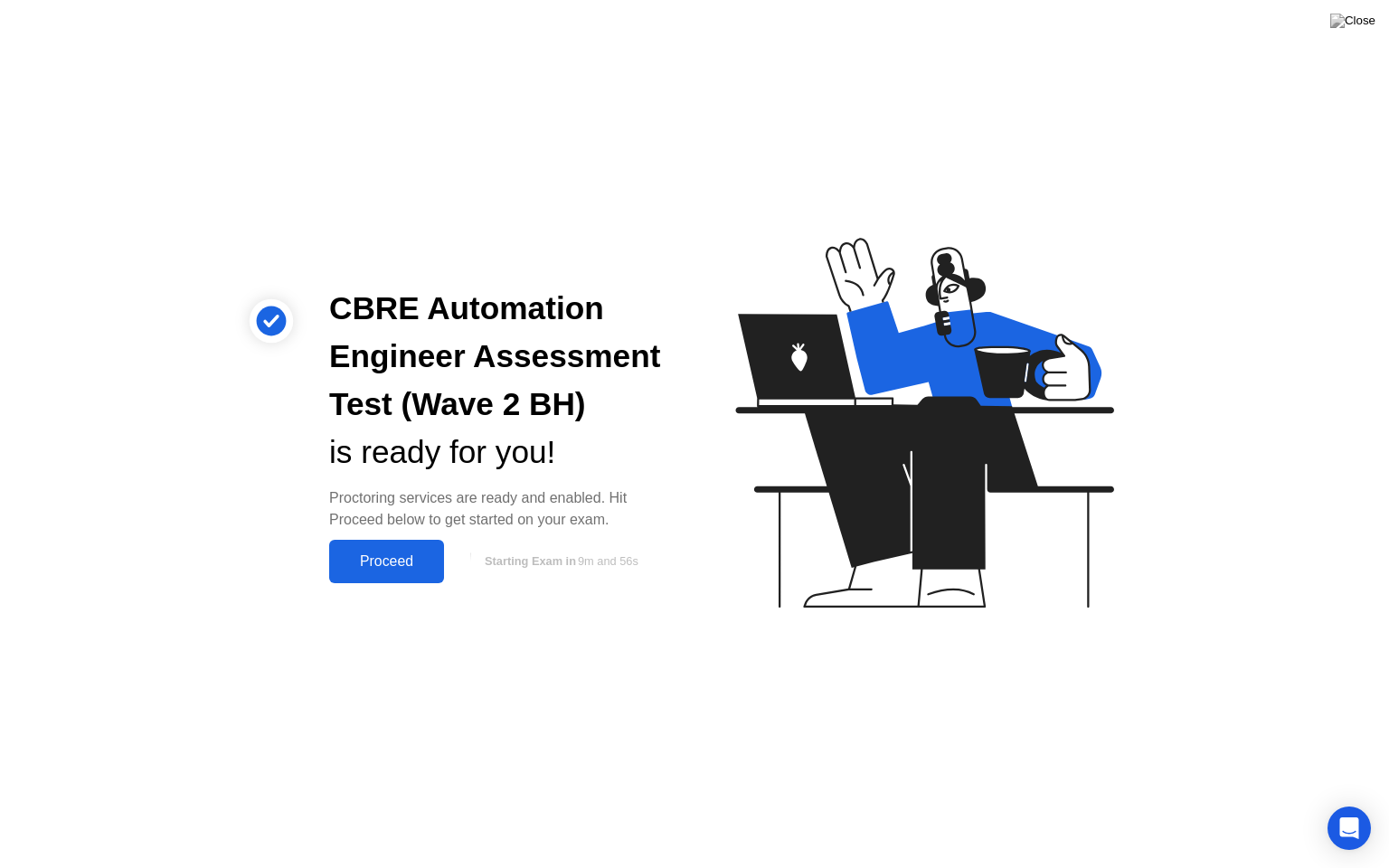
click at [425, 570] on div "Proceed" at bounding box center [387, 560] width 104 height 16
